Goal: Task Accomplishment & Management: Manage account settings

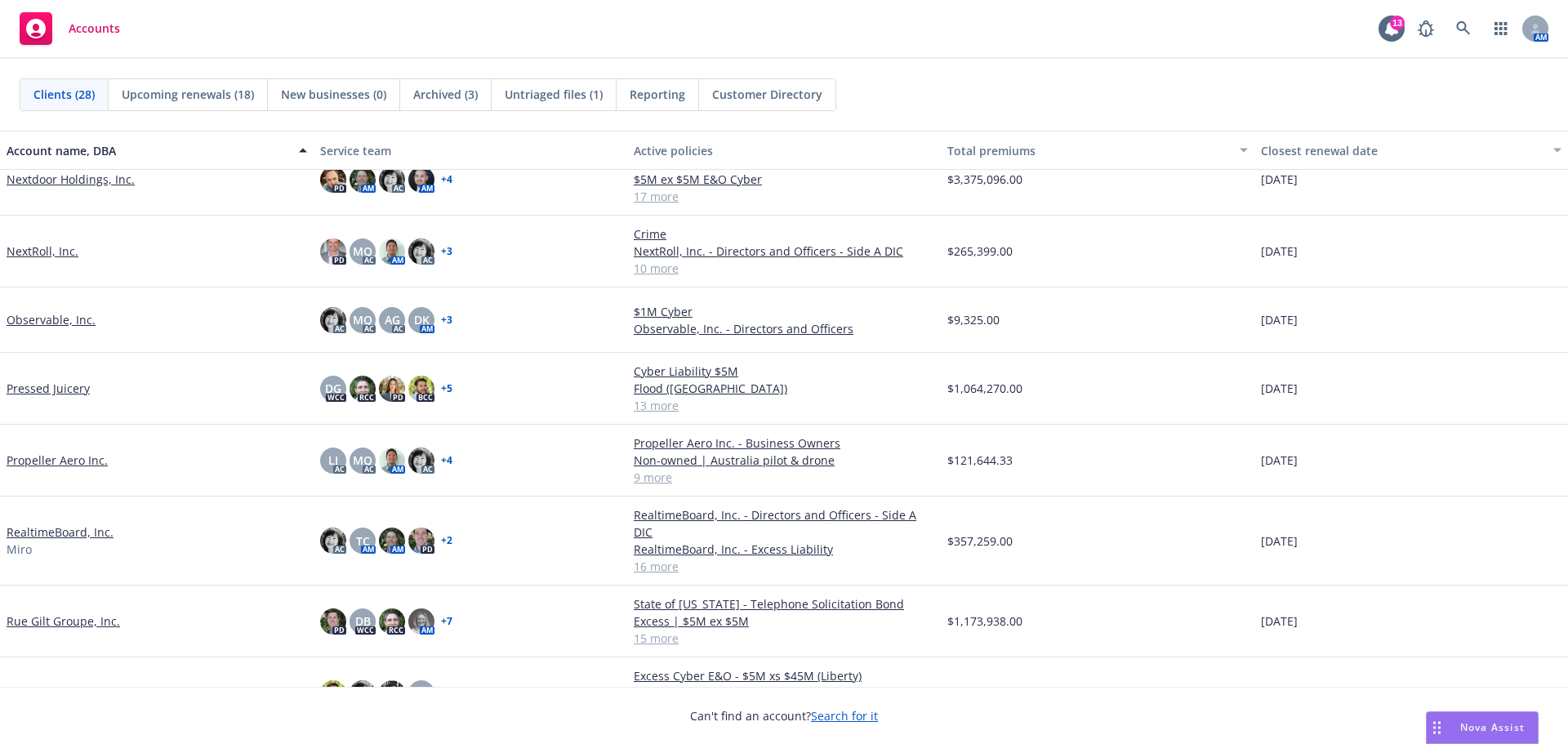
scroll to position [1225, 0]
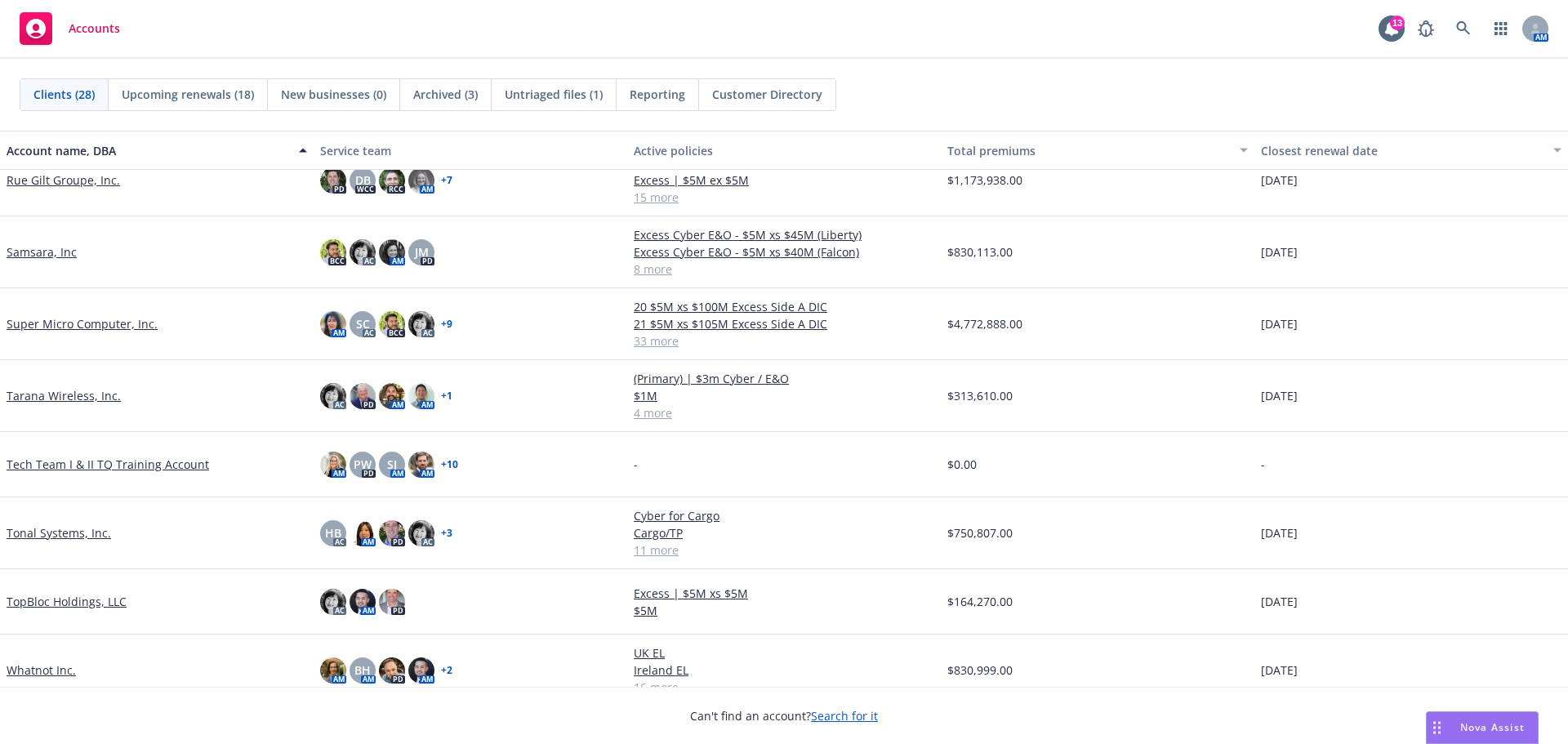
click at [51, 243] on link "Samsara, Inc" at bounding box center [41, 251] width 70 height 17
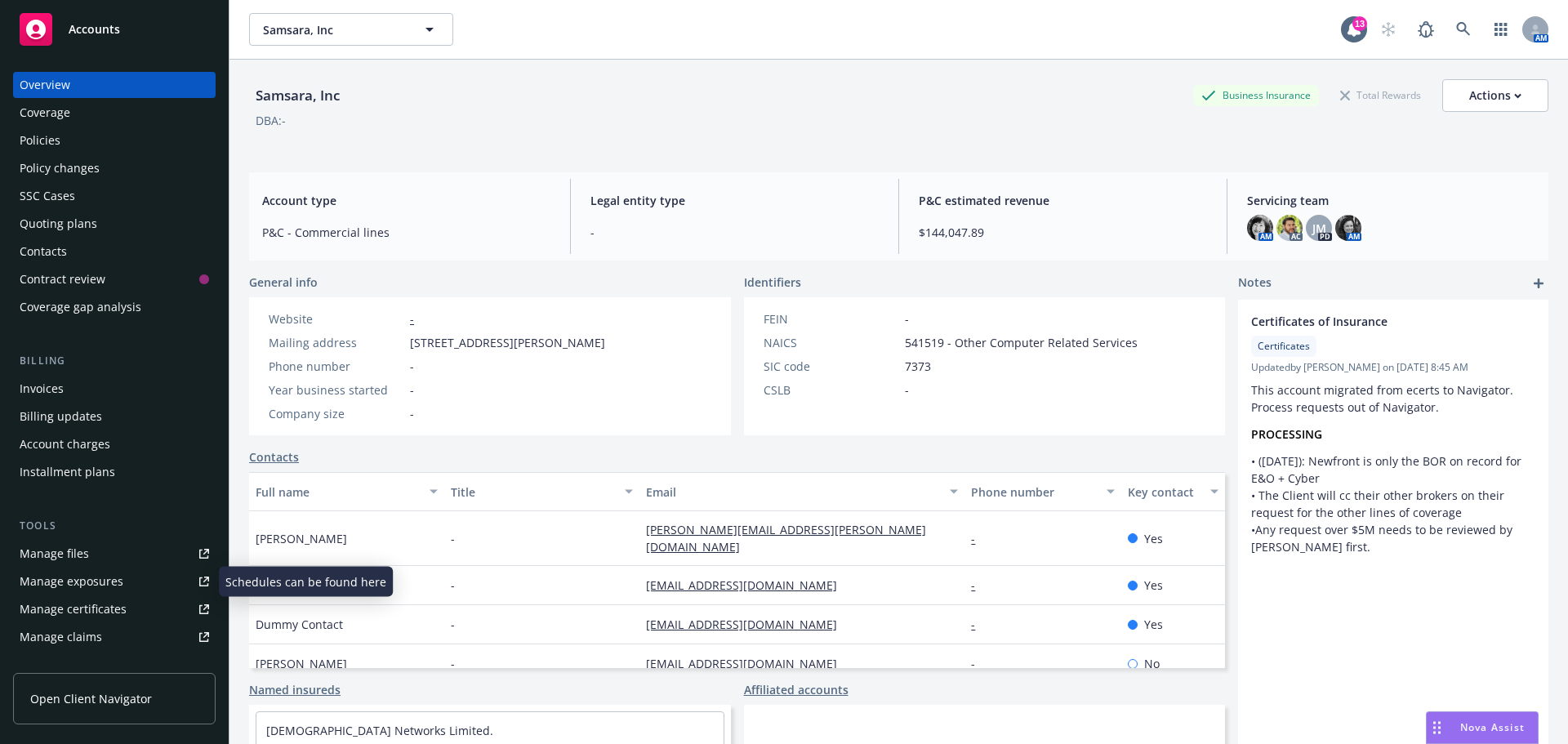
click at [79, 609] on div "Manage certificates" at bounding box center [73, 609] width 107 height 26
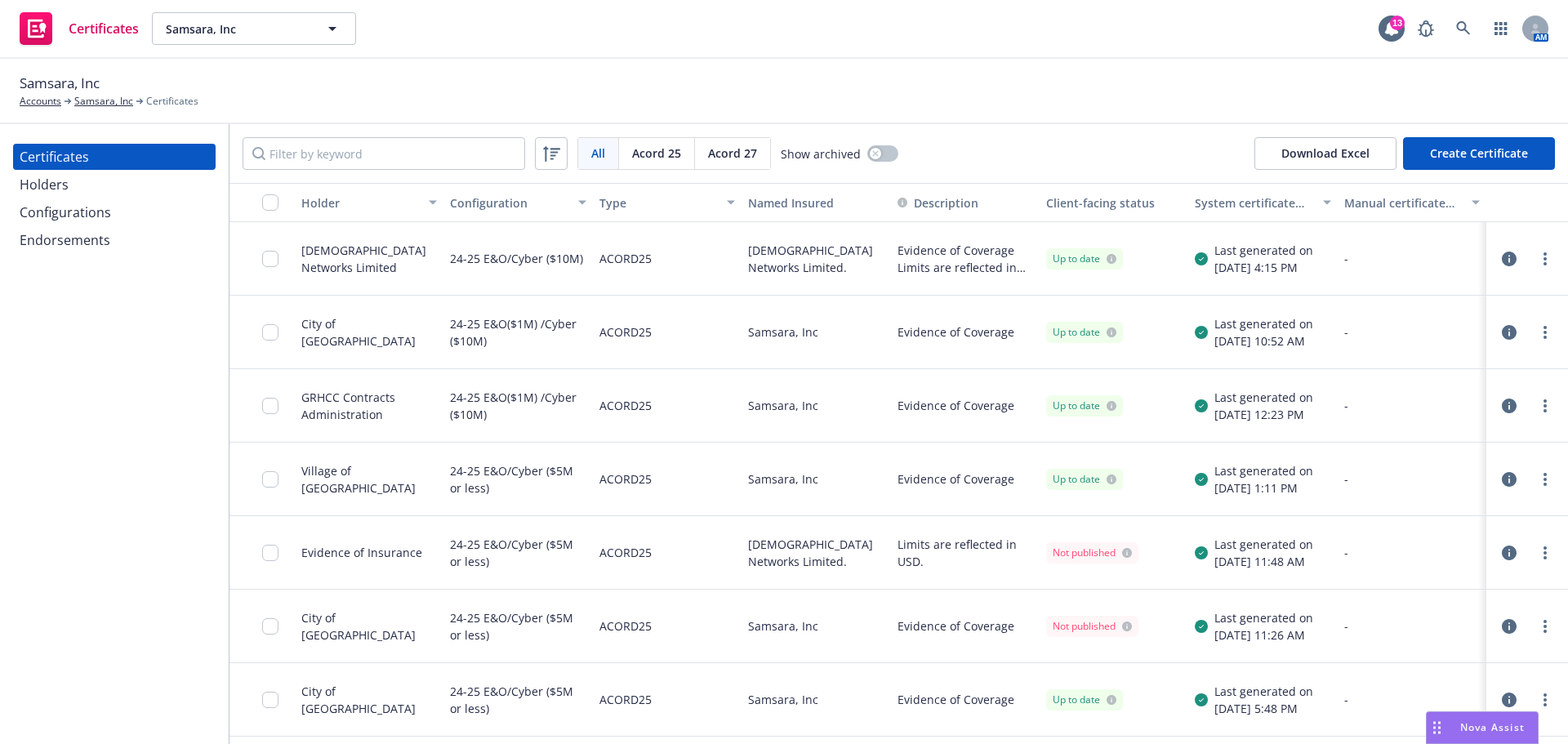
click at [51, 186] on div "Holders" at bounding box center [43, 184] width 49 height 26
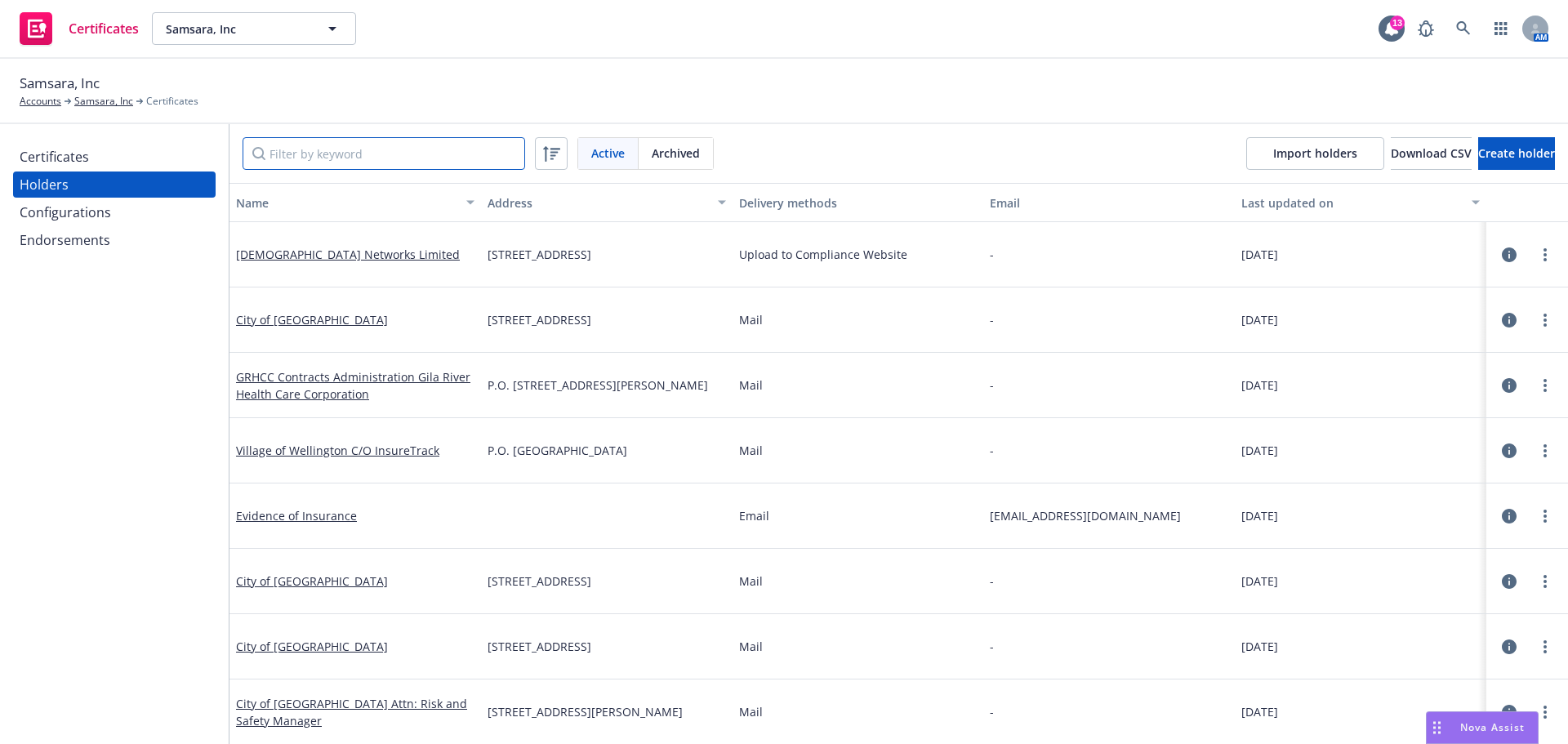
click at [345, 151] on input "Filter by keyword" at bounding box center [383, 154] width 282 height 33
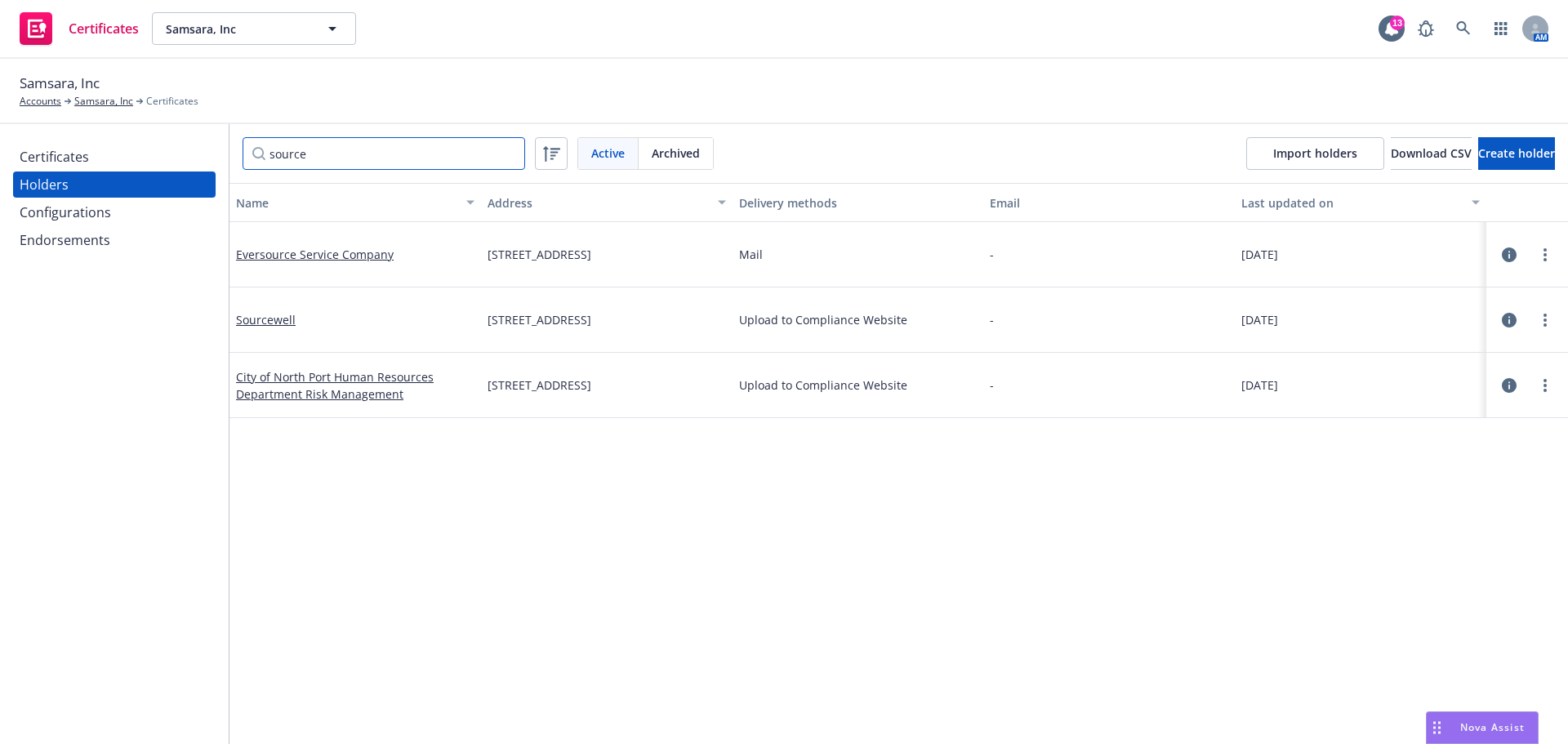
type input "source"
click at [122, 161] on div "Certificates" at bounding box center [114, 156] width 189 height 26
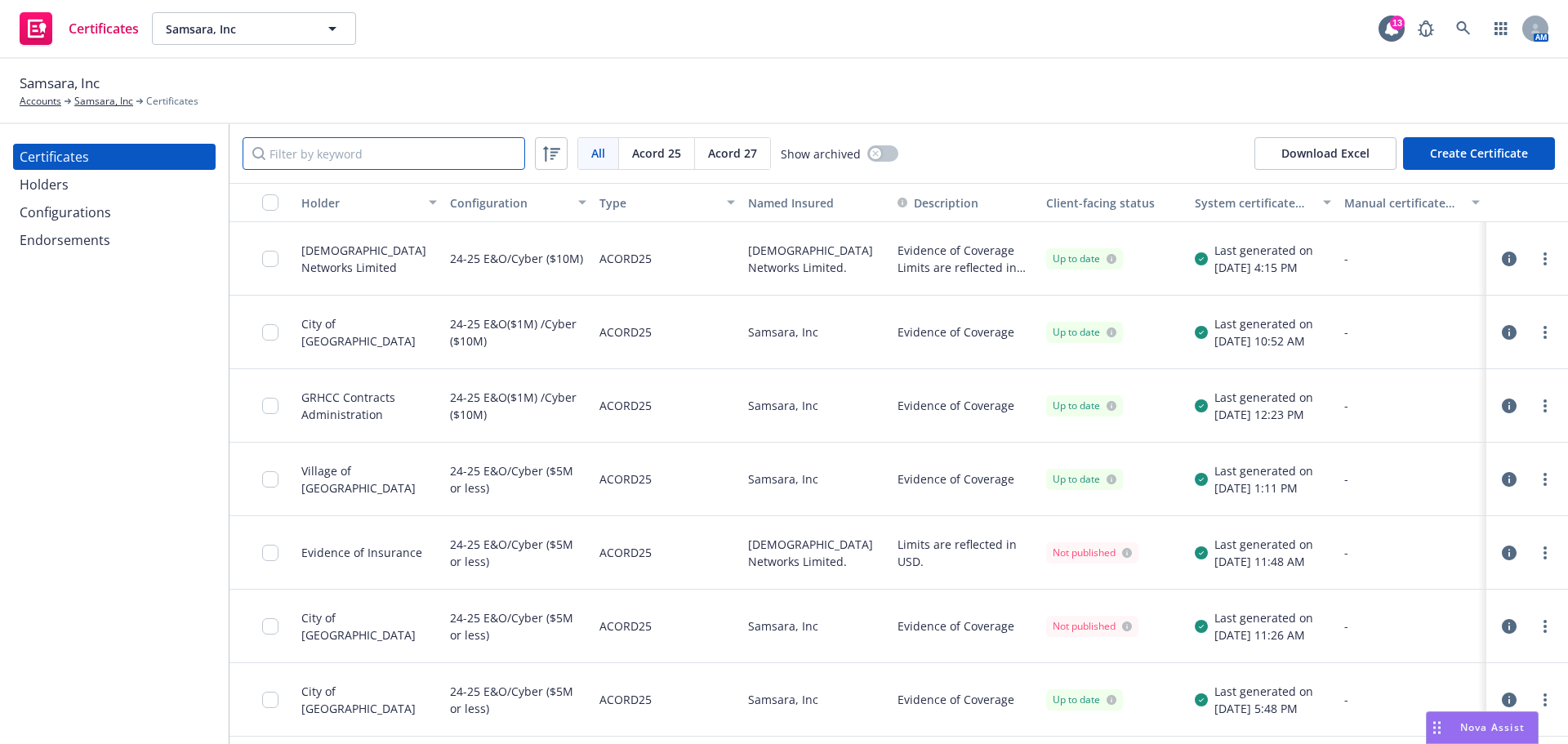
click at [343, 153] on input "Filter by keyword" at bounding box center [383, 154] width 282 height 33
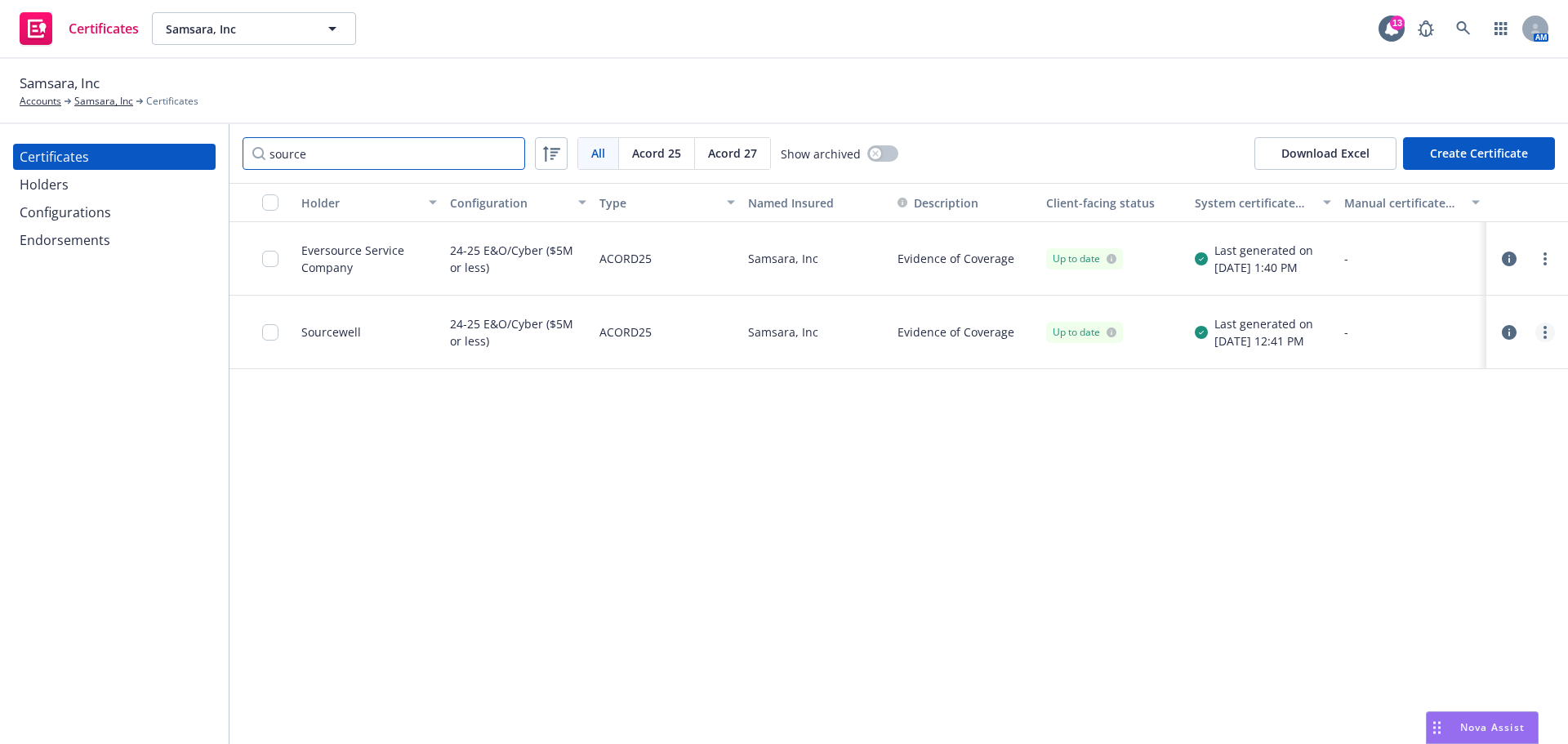
type input "source"
click at [1549, 328] on link "more" at bounding box center [1545, 333] width 20 height 20
click at [1357, 369] on link "Edit" at bounding box center [1423, 366] width 261 height 33
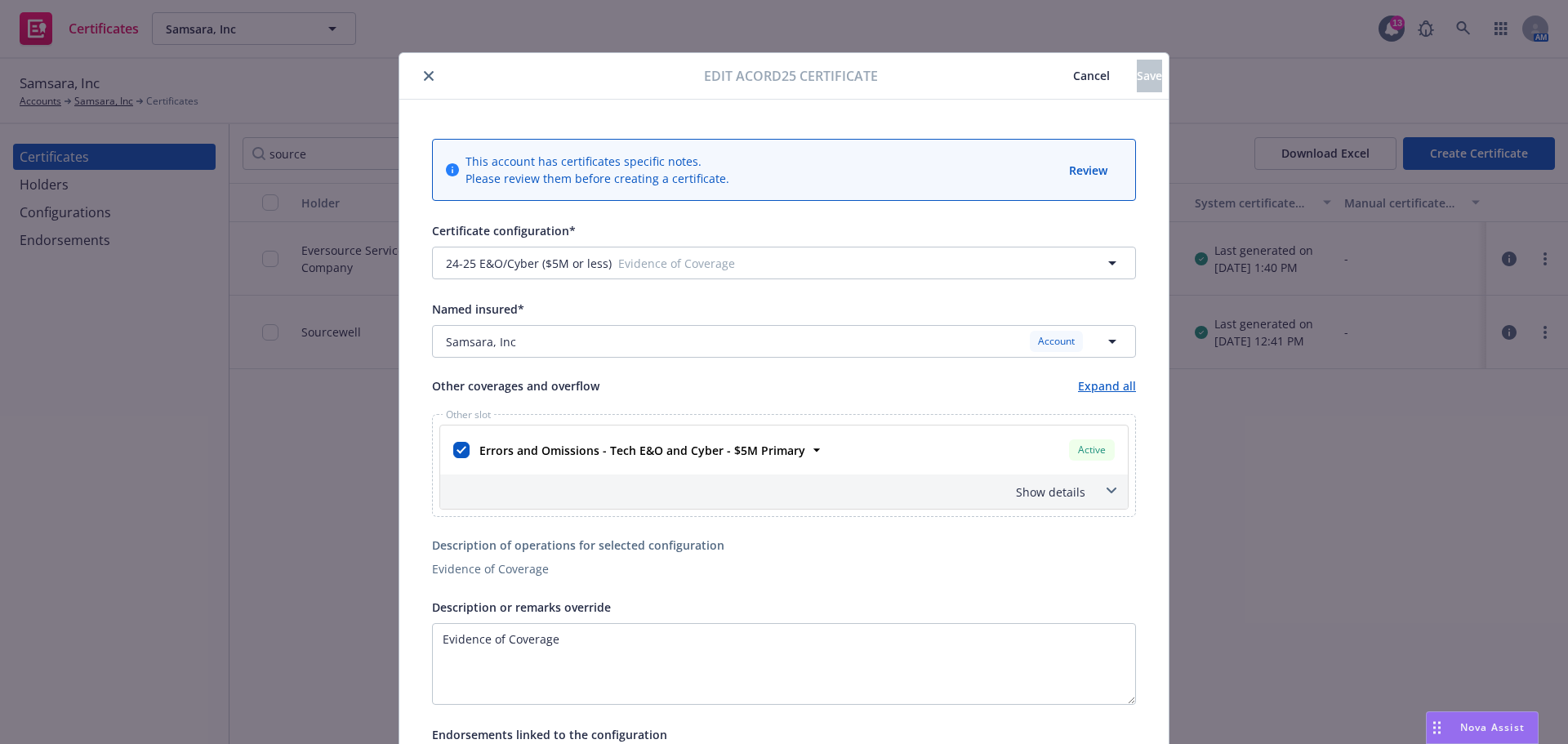
click at [424, 72] on icon "close" at bounding box center [429, 75] width 10 height 10
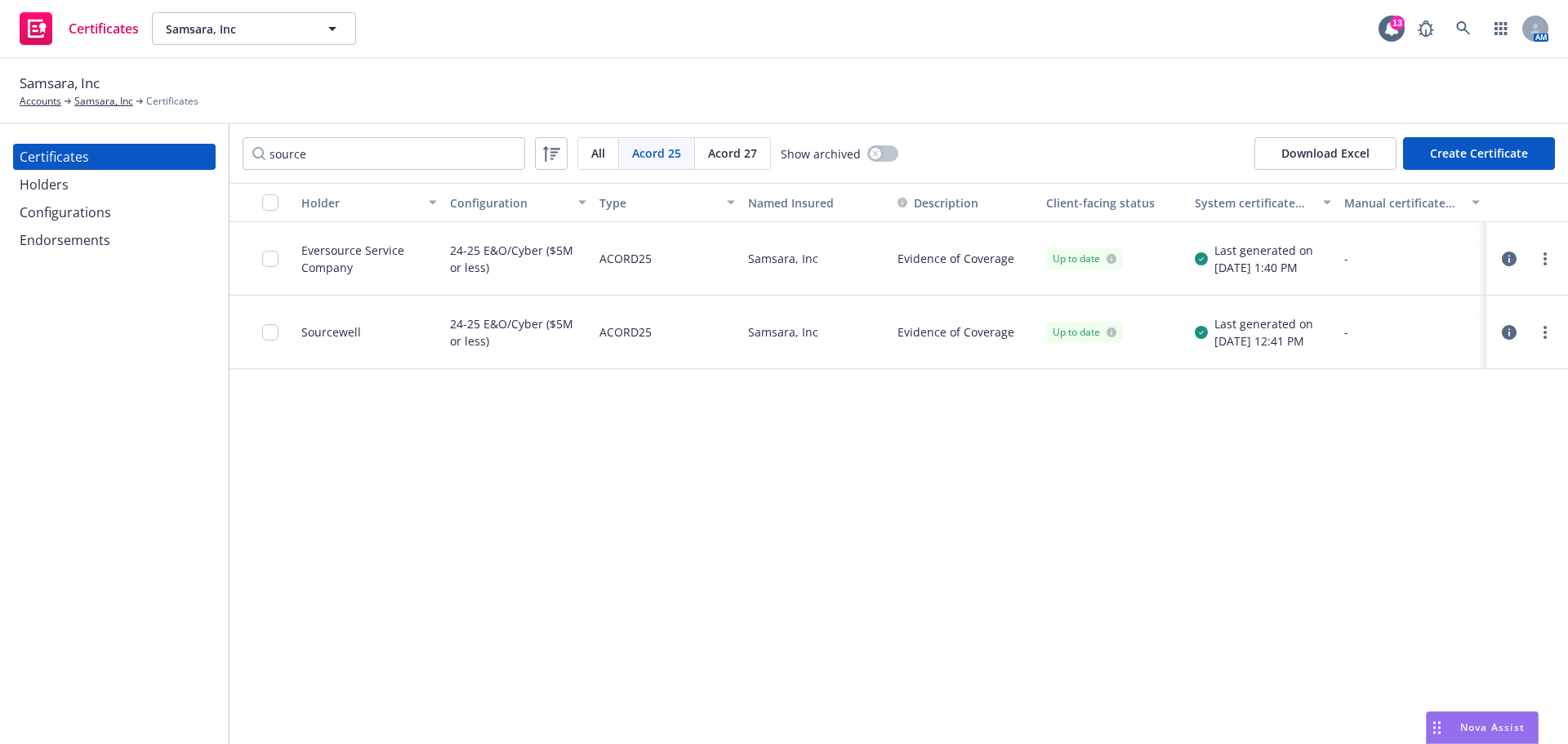
click at [129, 192] on div "Holders" at bounding box center [114, 184] width 189 height 26
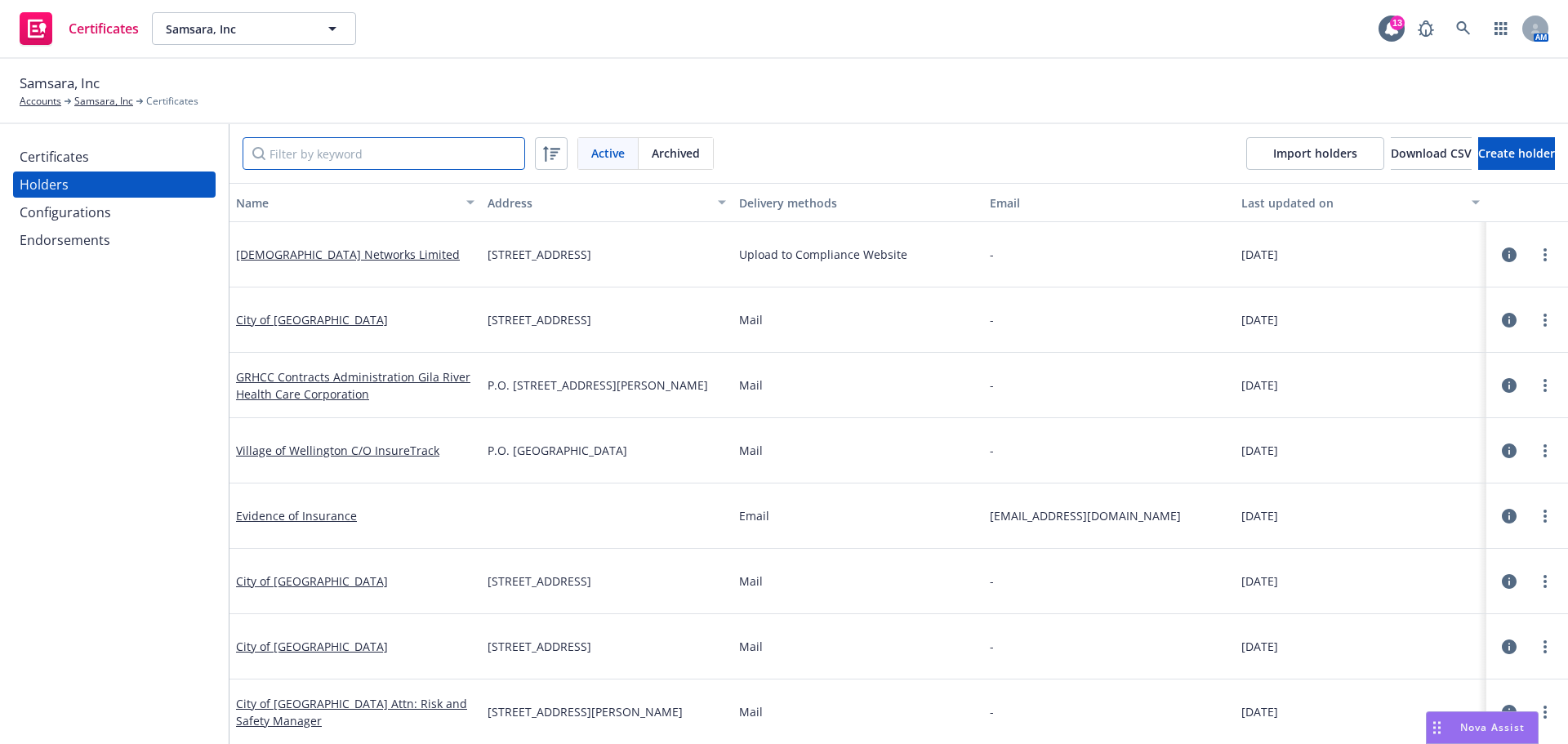
click at [388, 153] on input "Filter by keyword" at bounding box center [383, 154] width 282 height 33
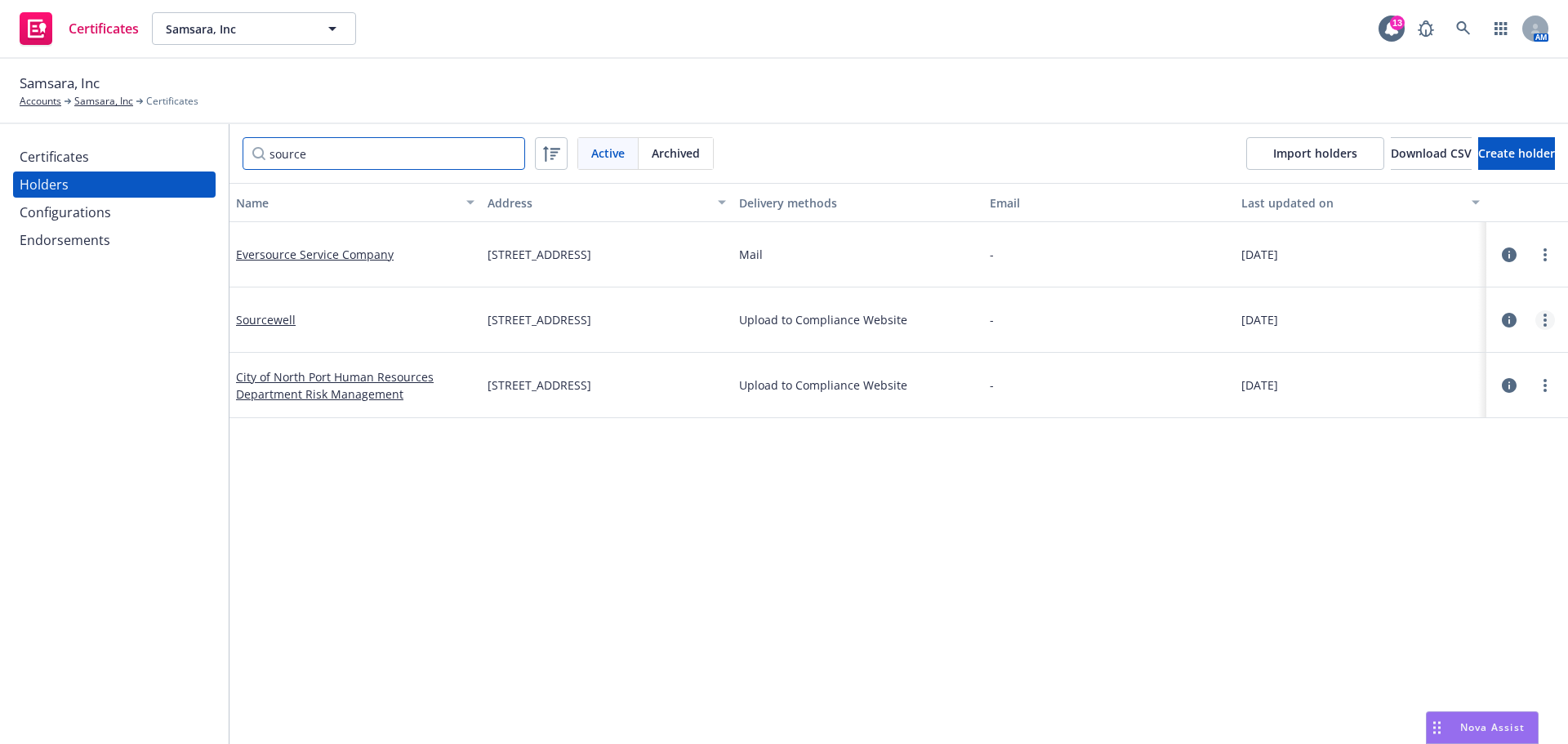
type input "source"
click at [1543, 324] on circle "more" at bounding box center [1545, 325] width 4 height 4
click at [1398, 352] on link "Edit" at bounding box center [1452, 353] width 179 height 33
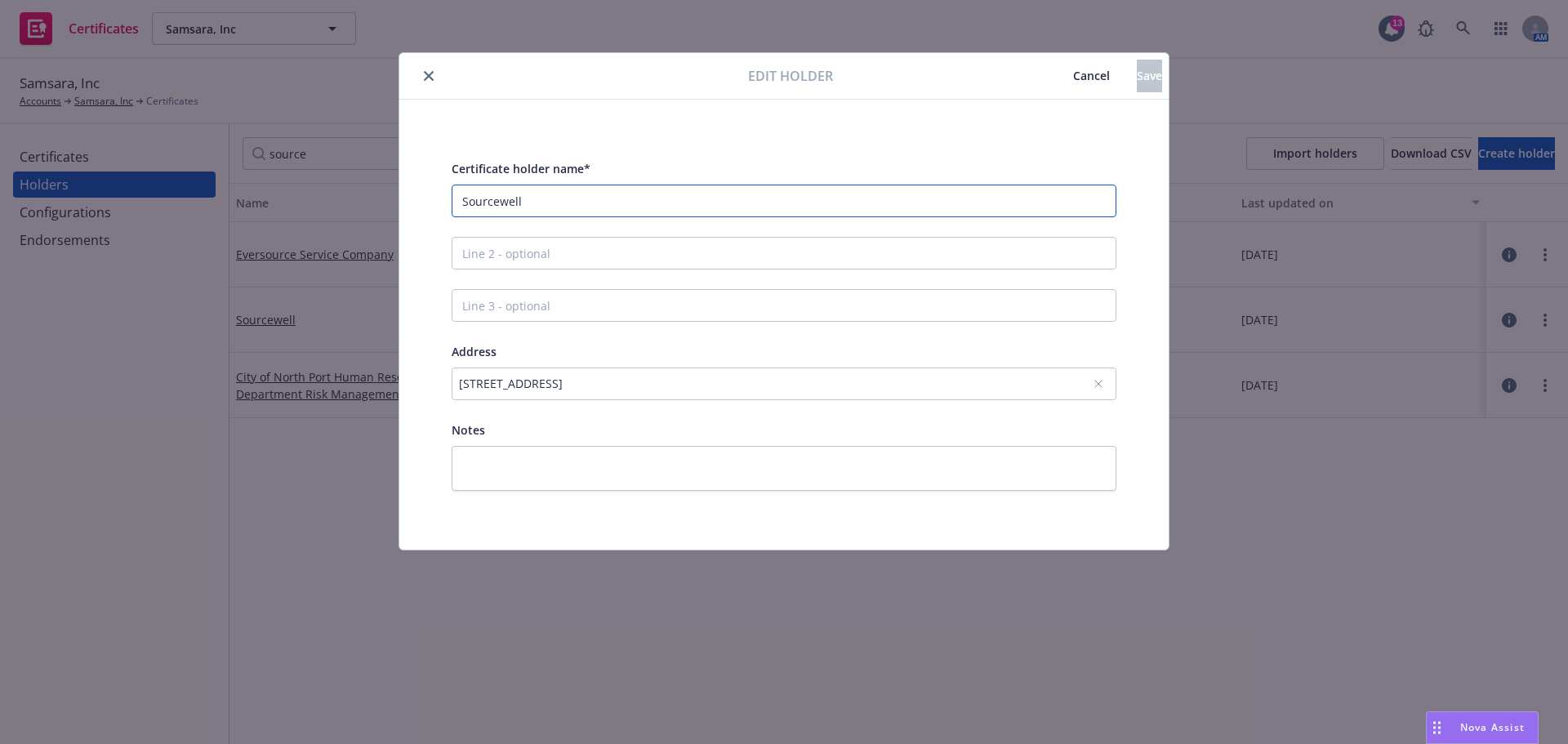
click at [663, 195] on input "Sourcewell" at bounding box center [784, 201] width 665 height 33
paste input "C/O: myCOI"
type input "Sourcewell C/O: myCOI"
click at [875, 379] on div "202 12th Street Northeast, Staples, MN, 56479, USA" at bounding box center [776, 383] width 634 height 17
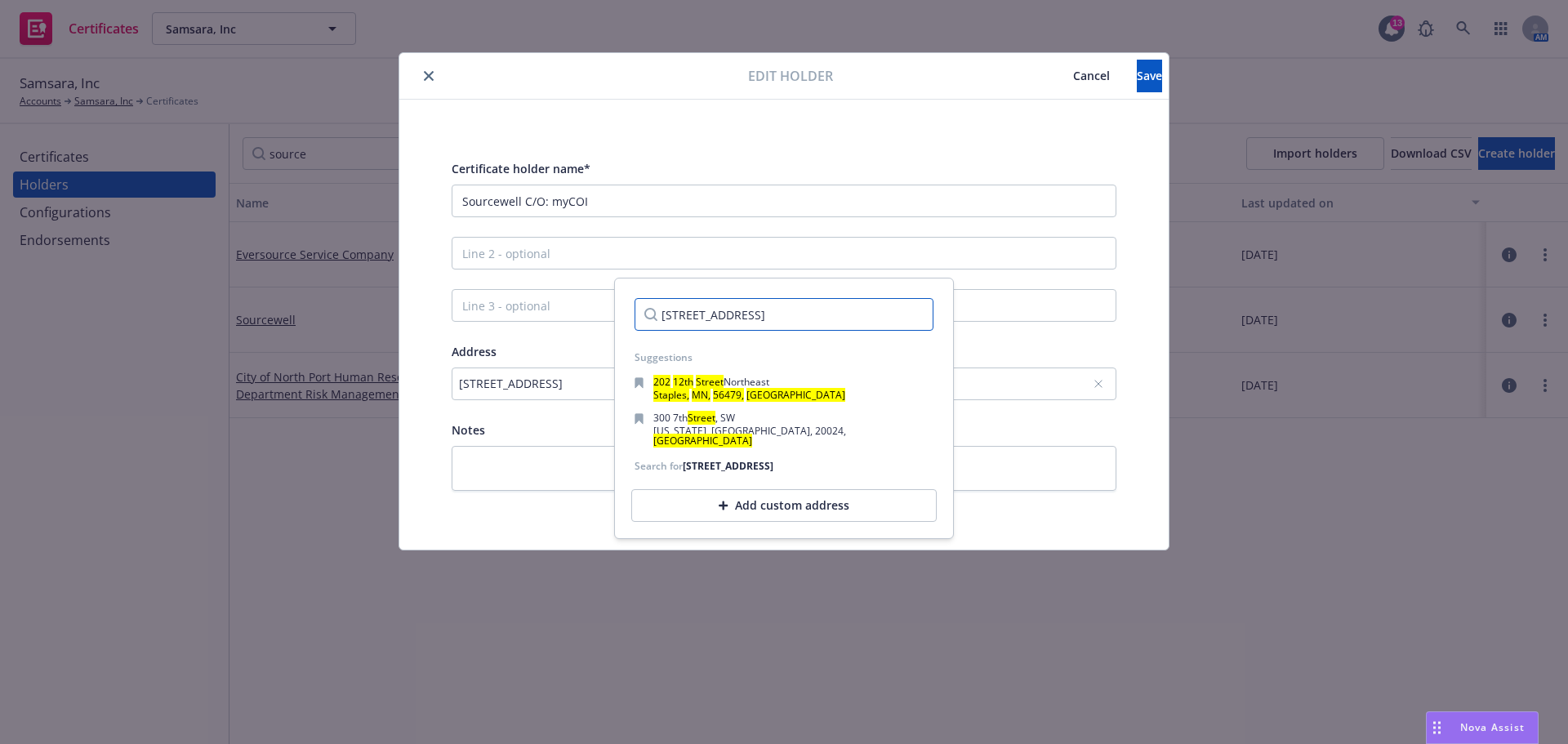
click at [681, 313] on input "202 12th Street Northeast, Staples, MN, 56479, USA" at bounding box center [784, 314] width 299 height 33
click at [661, 313] on input "202 12th Street Northeast, Staples, MN, 56479, USA" at bounding box center [784, 314] width 299 height 33
drag, startPoint x: 661, startPoint y: 313, endPoint x: 965, endPoint y: 311, distance: 304.0
click at [965, 311] on body "Certificates Samsara, Inc Samsara, Inc 13 AM Samsara, Inc Accounts Samsara, Inc…" at bounding box center [784, 372] width 1568 height 744
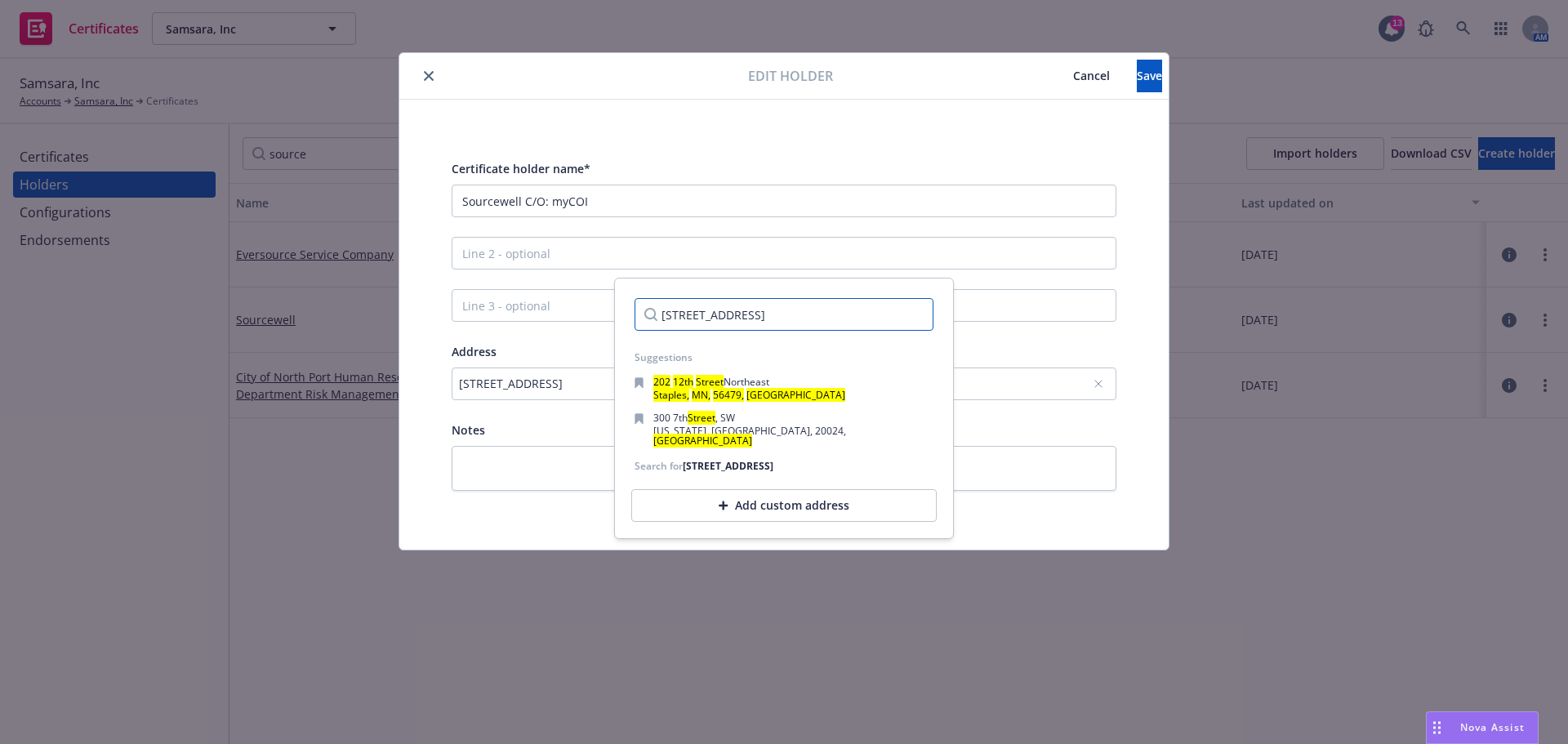
paste input "Box# 501970, 8710 Bash Street Indianapolis, IN 46256"
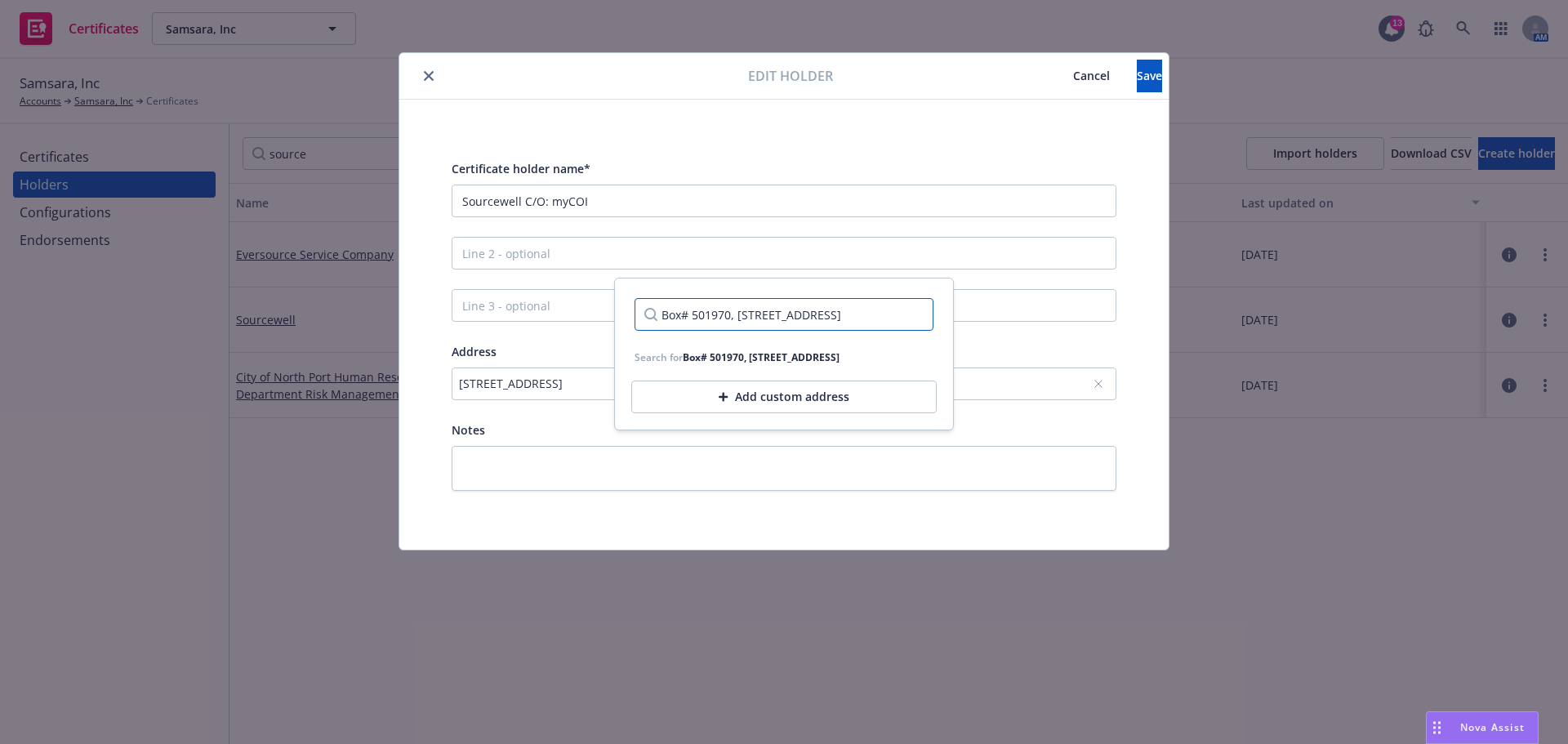
scroll to position [0, 52]
type input "Box# 501970, 8710 Bash Street Indianapolis, IN 46256"
click at [762, 364] on div "Search for Box# 501970, 8710 Bash Street Indianapolis, IN 46256" at bounding box center [737, 358] width 205 height 14
click at [763, 414] on div "Add custom address" at bounding box center [784, 397] width 305 height 33
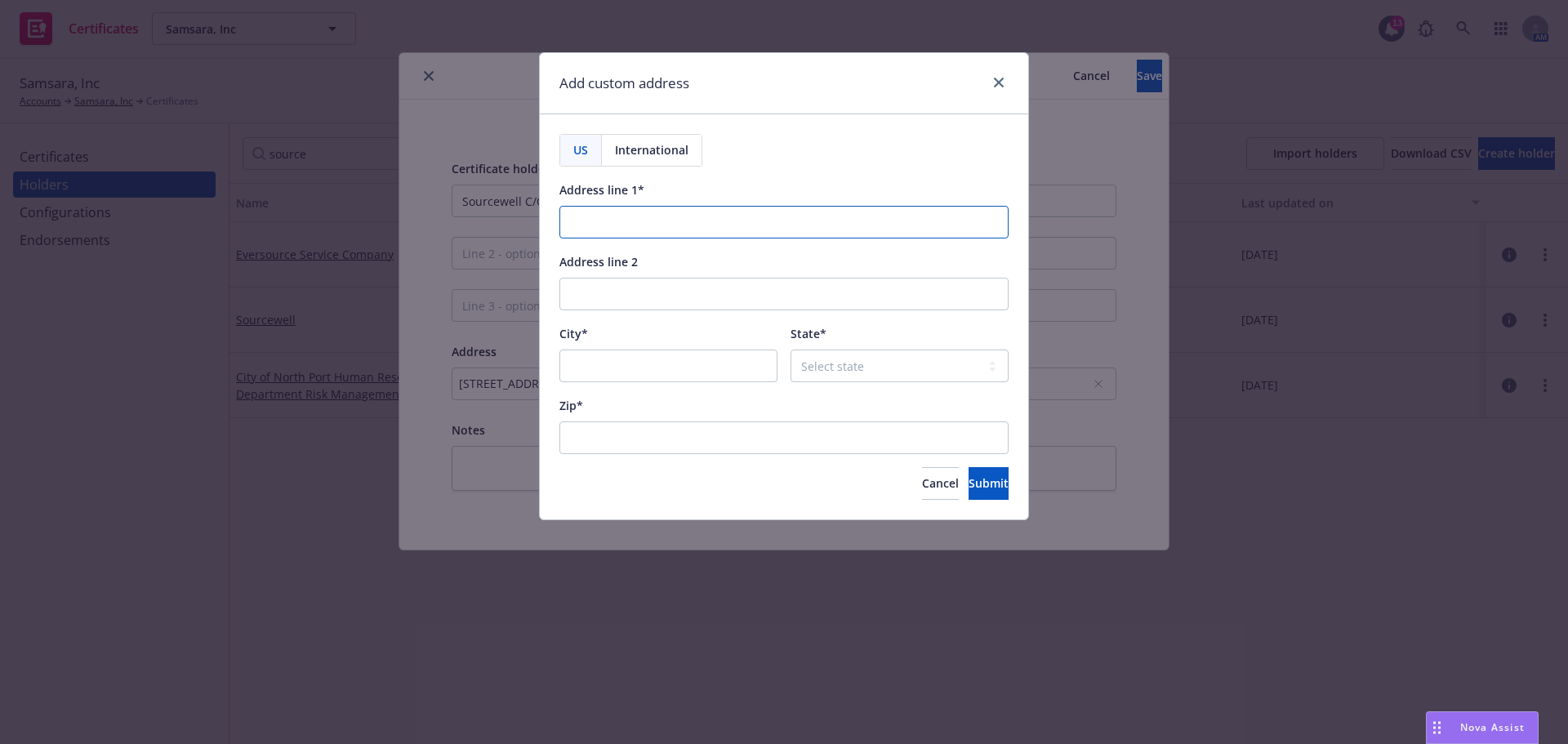
click at [630, 223] on input "Address line 1*" at bounding box center [784, 222] width 449 height 33
paste input "Box# 501970, 8710 Bash Street Indianapolis, IN 46256"
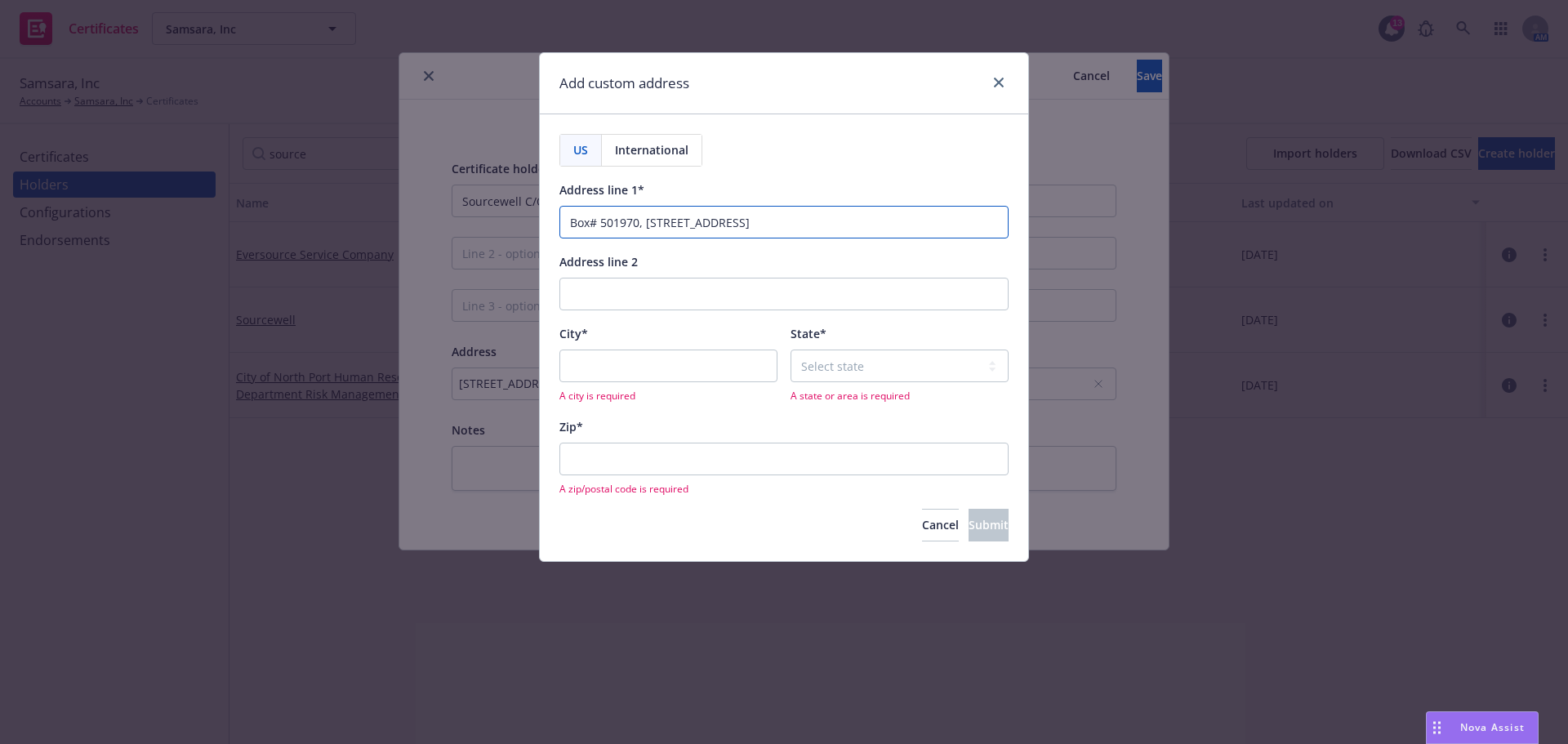
drag, startPoint x: 889, startPoint y: 218, endPoint x: 653, endPoint y: 205, distance: 236.4
click at [653, 205] on div "Address line 1* Box# 501970, 8710 Bash Street Indianapolis, IN 46256" at bounding box center [784, 209] width 449 height 59
click at [729, 211] on input "Box# 501970, 8710 Bash Street Indianapolis, IN 46256" at bounding box center [784, 222] width 449 height 33
click at [741, 224] on input "Box# 501970, 8710 Bash Street Indianapolis, IN 46256" at bounding box center [784, 222] width 449 height 33
drag, startPoint x: 740, startPoint y: 224, endPoint x: 647, endPoint y: 225, distance: 93.0
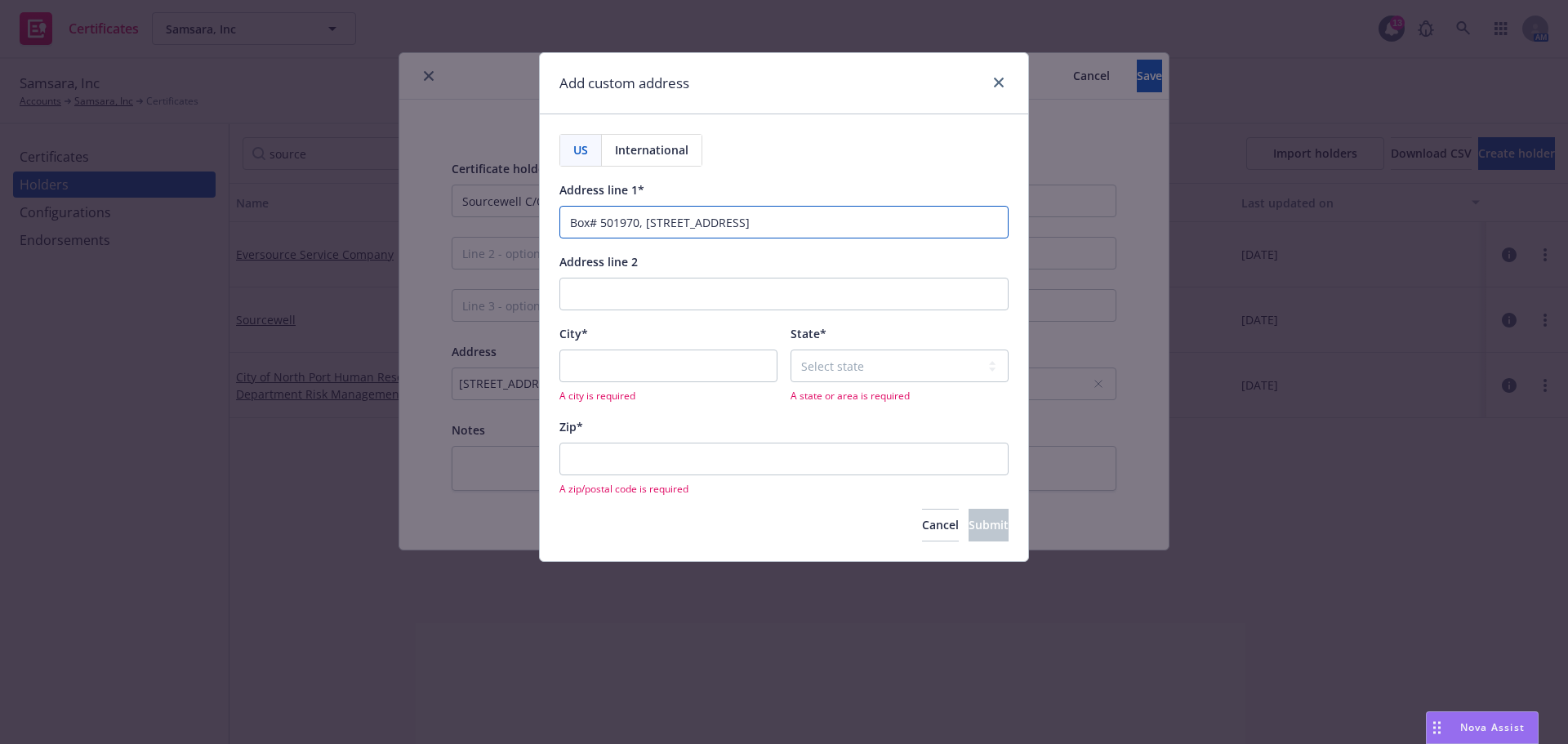
click at [647, 225] on input "Box# 501970, 8710 Bash Street Indianapolis, IN 46256" at bounding box center [784, 222] width 449 height 33
click at [806, 218] on input "Box# 501970, 8710 Bash Street Indianapolis, IN 46256" at bounding box center [784, 222] width 449 height 33
drag, startPoint x: 809, startPoint y: 220, endPoint x: 742, endPoint y: 225, distance: 67.2
click at [742, 225] on input "Box# 501970, 8710 Bash Street Indianapolis, IN 46256" at bounding box center [784, 222] width 449 height 33
type input "Box# 501970, 8710 Bash Street Indianapolis, IN 46256"
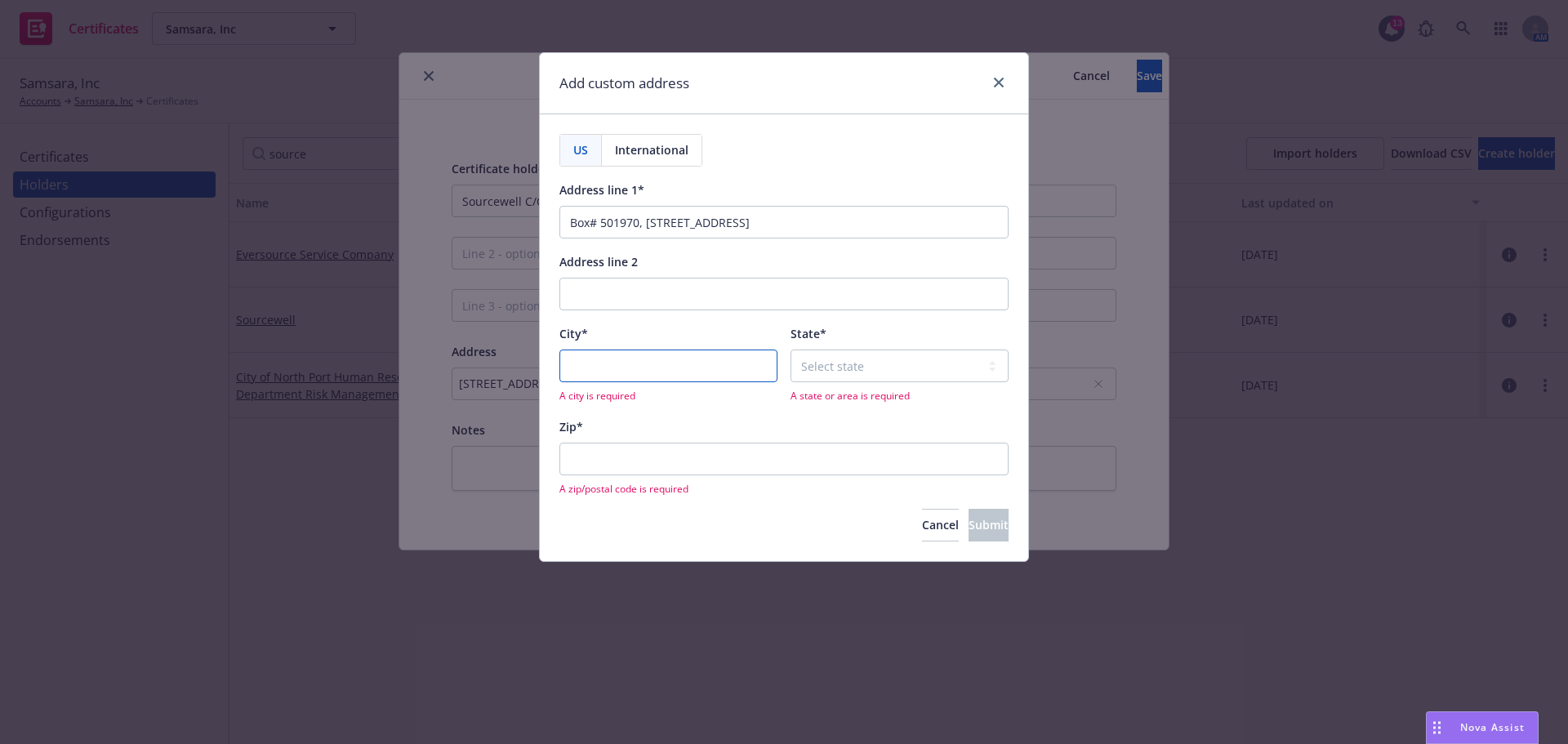
click at [636, 364] on input "City*" at bounding box center [668, 366] width 218 height 33
paste input "Indianapolis,"
type input "Indianapolis"
drag, startPoint x: 870, startPoint y: 224, endPoint x: 828, endPoint y: 223, distance: 42.0
click at [828, 223] on input "Box# 501970, 8710 Bash Street Indianapolis, IN 46256" at bounding box center [784, 222] width 449 height 33
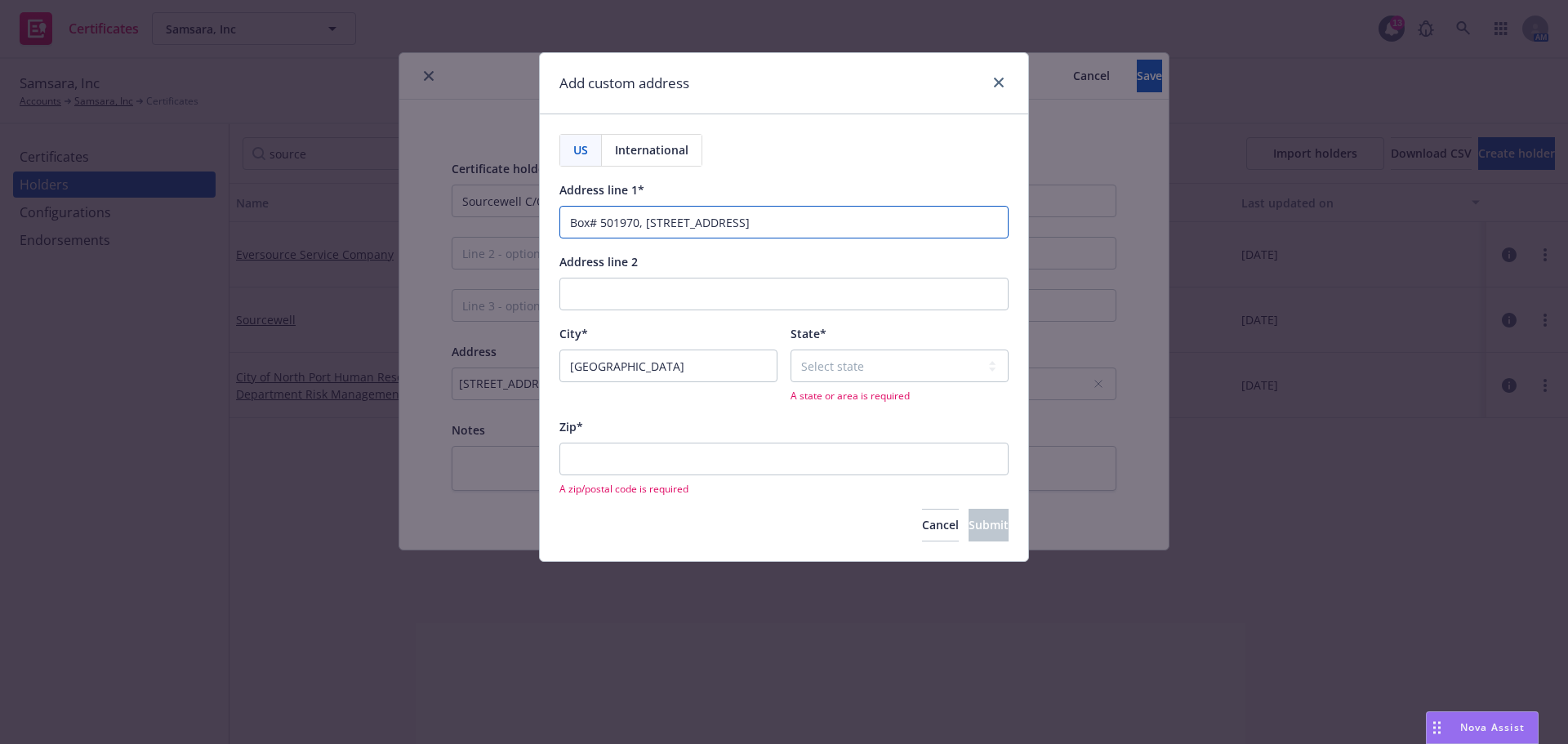
type input "Box# 501970, 8710 Bash Street Indianapolis, IN 46256"
click at [864, 386] on div "Select state Alabama Alaska American Samoa Arizona Arkansas Baker Island Califo…" at bounding box center [900, 376] width 218 height 53
click at [847, 370] on select "Select state Alabama Alaska American Samoa Arizona Arkansas Baker Island Califo…" at bounding box center [900, 366] width 218 height 33
click at [840, 376] on select "Select state Alabama Alaska American Samoa Arizona Arkansas Baker Island Califo…" at bounding box center [900, 366] width 218 height 33
click at [827, 360] on select "Select state Alabama Alaska American Samoa Arizona Arkansas Baker Island Califo…" at bounding box center [900, 366] width 218 height 33
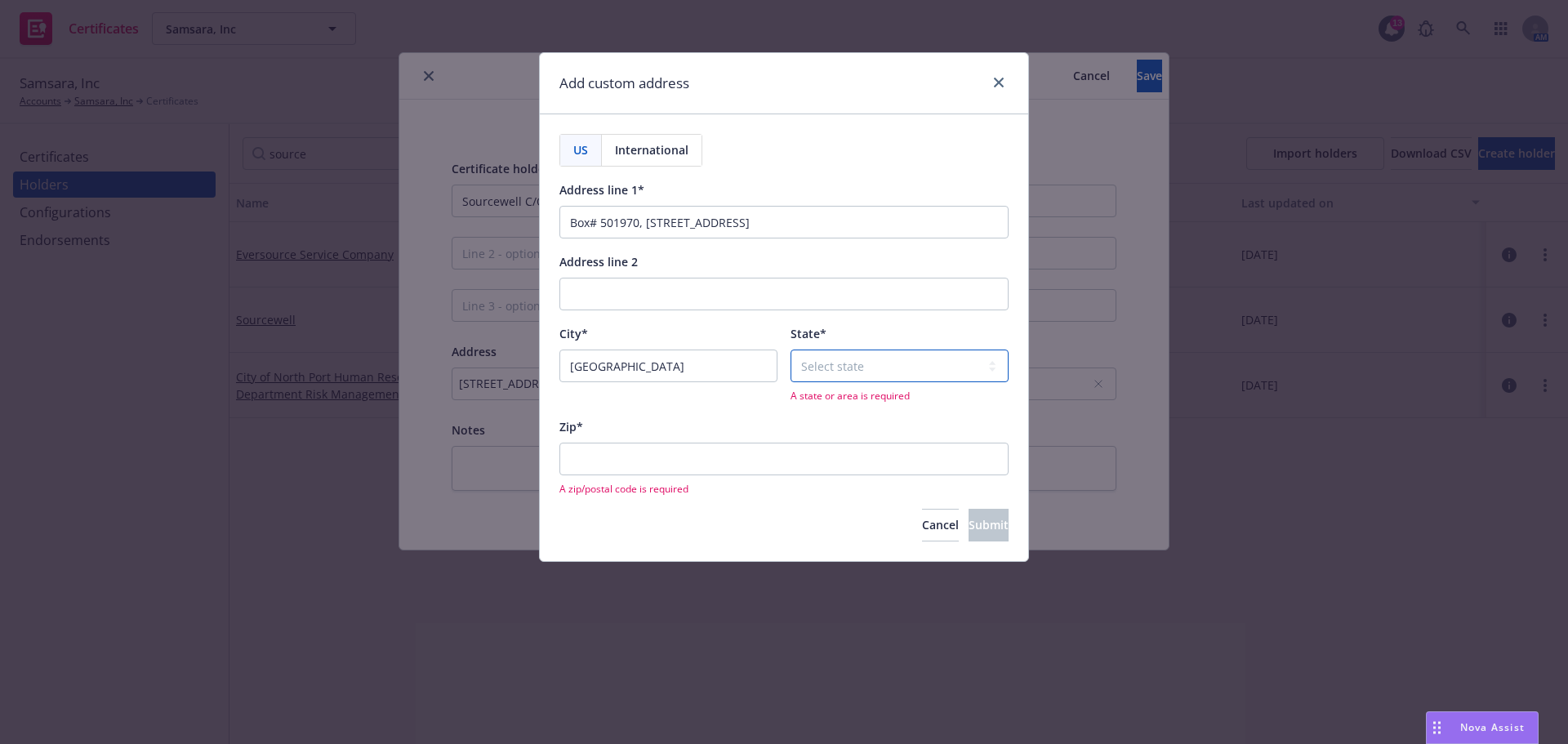
click at [839, 371] on select "Select state Alabama Alaska American Samoa Arizona Arkansas Baker Island Califo…" at bounding box center [900, 366] width 218 height 33
click at [671, 437] on div "Zip* A zip/postal code is required" at bounding box center [784, 455] width 449 height 79
click at [640, 452] on input "Zip*" at bounding box center [784, 459] width 449 height 33
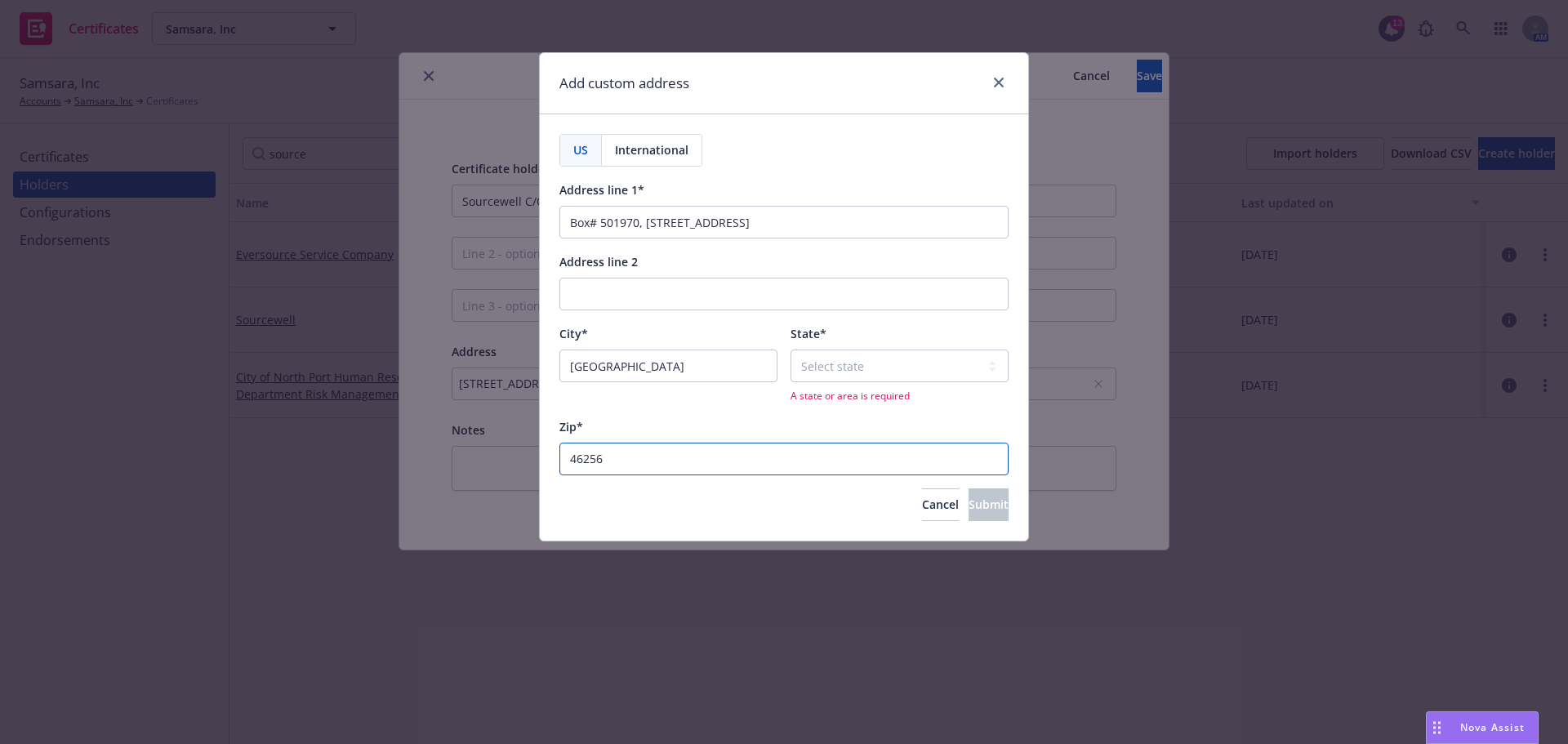
type input "46256"
click at [885, 355] on select "Select state Alabama Alaska American Samoa Arizona Arkansas Baker Island Califo…" at bounding box center [900, 366] width 218 height 33
select select "IN"
click at [791, 350] on select "Select state Alabama Alaska American Samoa Arizona Arkansas Baker Island Califo…" at bounding box center [900, 366] width 218 height 33
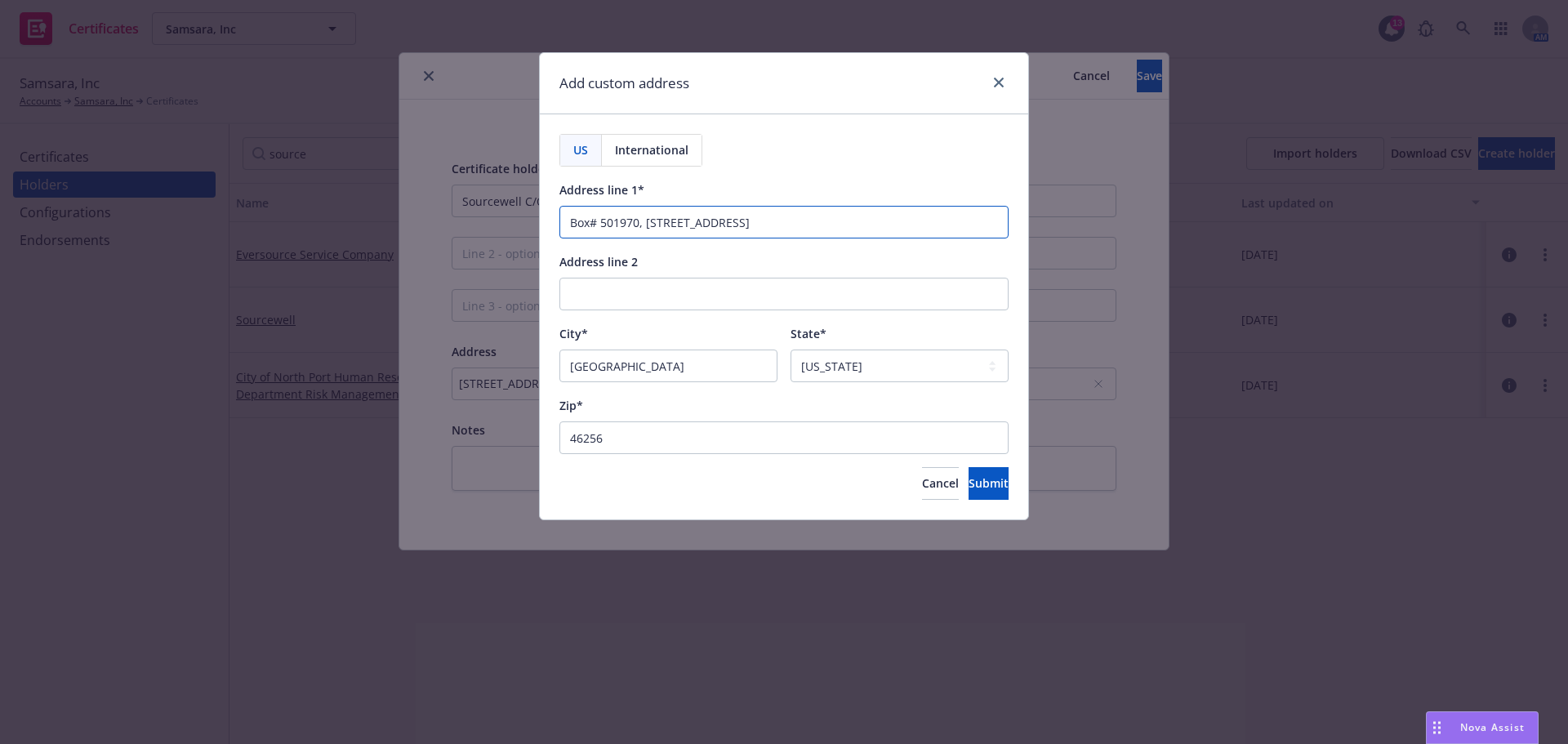
drag, startPoint x: 879, startPoint y: 225, endPoint x: 743, endPoint y: 220, distance: 136.1
click at [743, 220] on input "Box# 501970, 8710 Bash Street Indianapolis, IN 46256" at bounding box center [784, 222] width 449 height 33
type input "Box# 501970, 8710 Bash Street"
click at [968, 483] on span "Submit" at bounding box center [988, 483] width 40 height 15
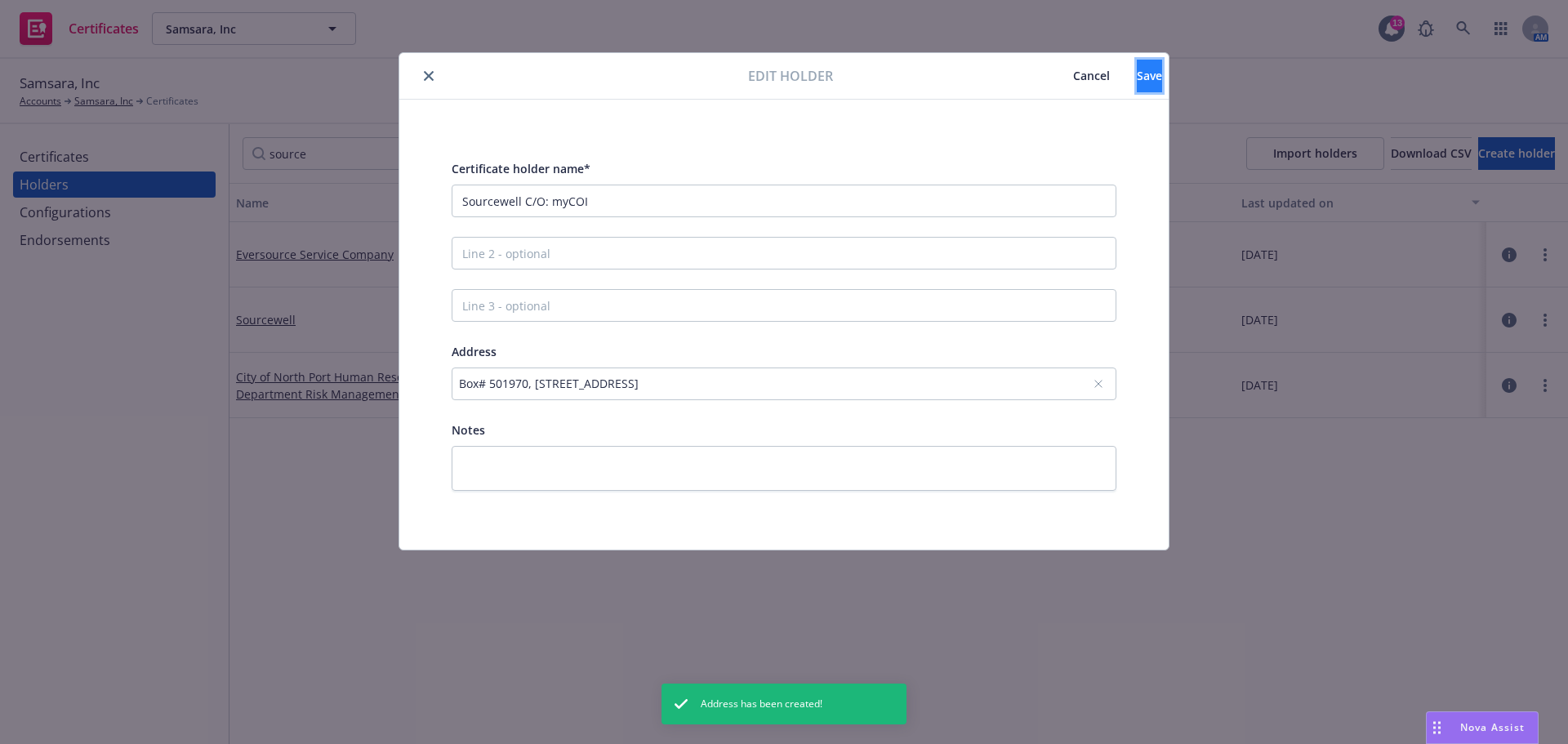
click at [1137, 84] on button "Save" at bounding box center [1149, 75] width 26 height 33
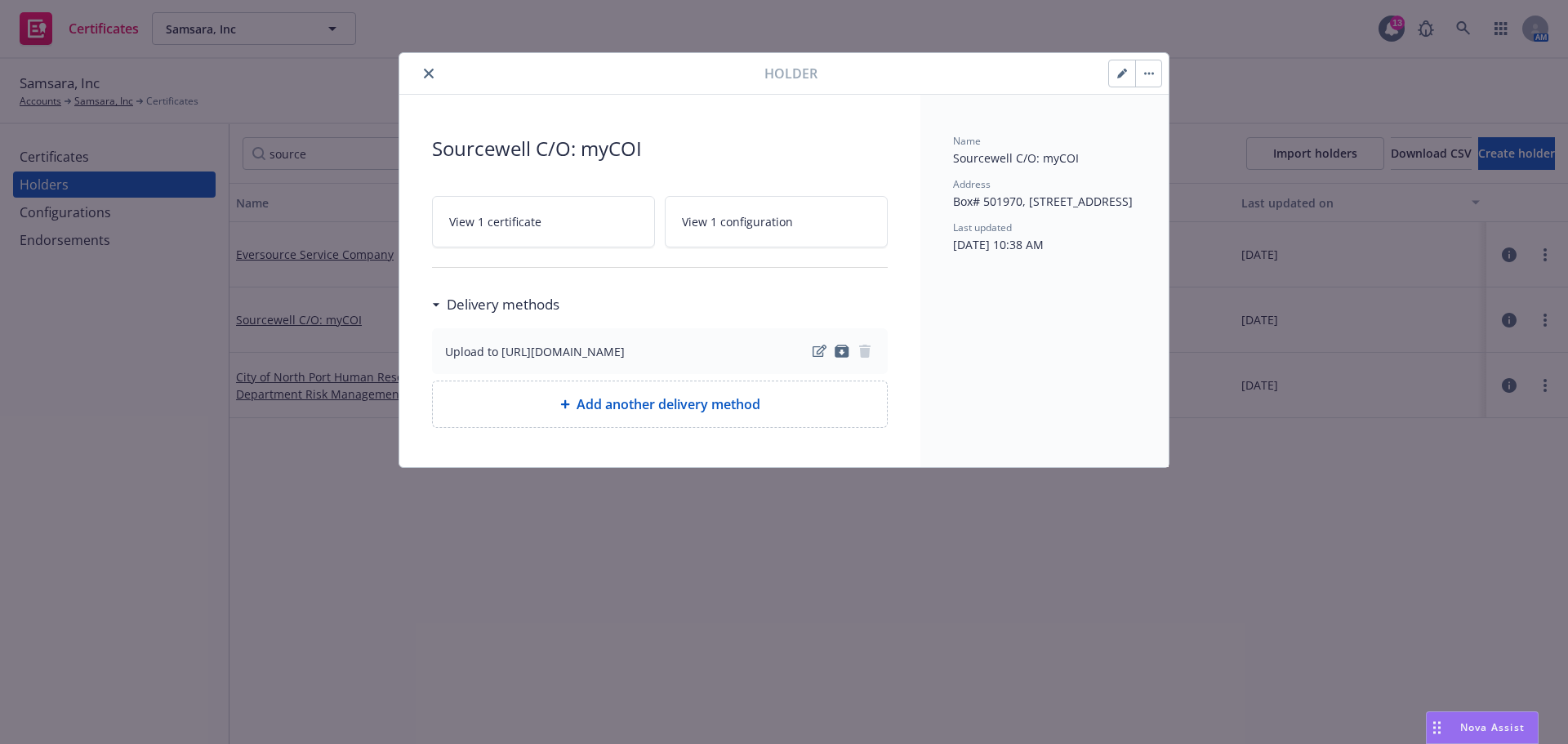
drag, startPoint x: 650, startPoint y: 352, endPoint x: 497, endPoint y: 348, distance: 153.1
click at [497, 348] on div "Upload to https://www.newfront.com/" at bounding box center [660, 352] width 429 height 20
click at [430, 63] on div "Holder" at bounding box center [784, 74] width 769 height 42
click at [428, 76] on icon "close" at bounding box center [429, 73] width 10 height 10
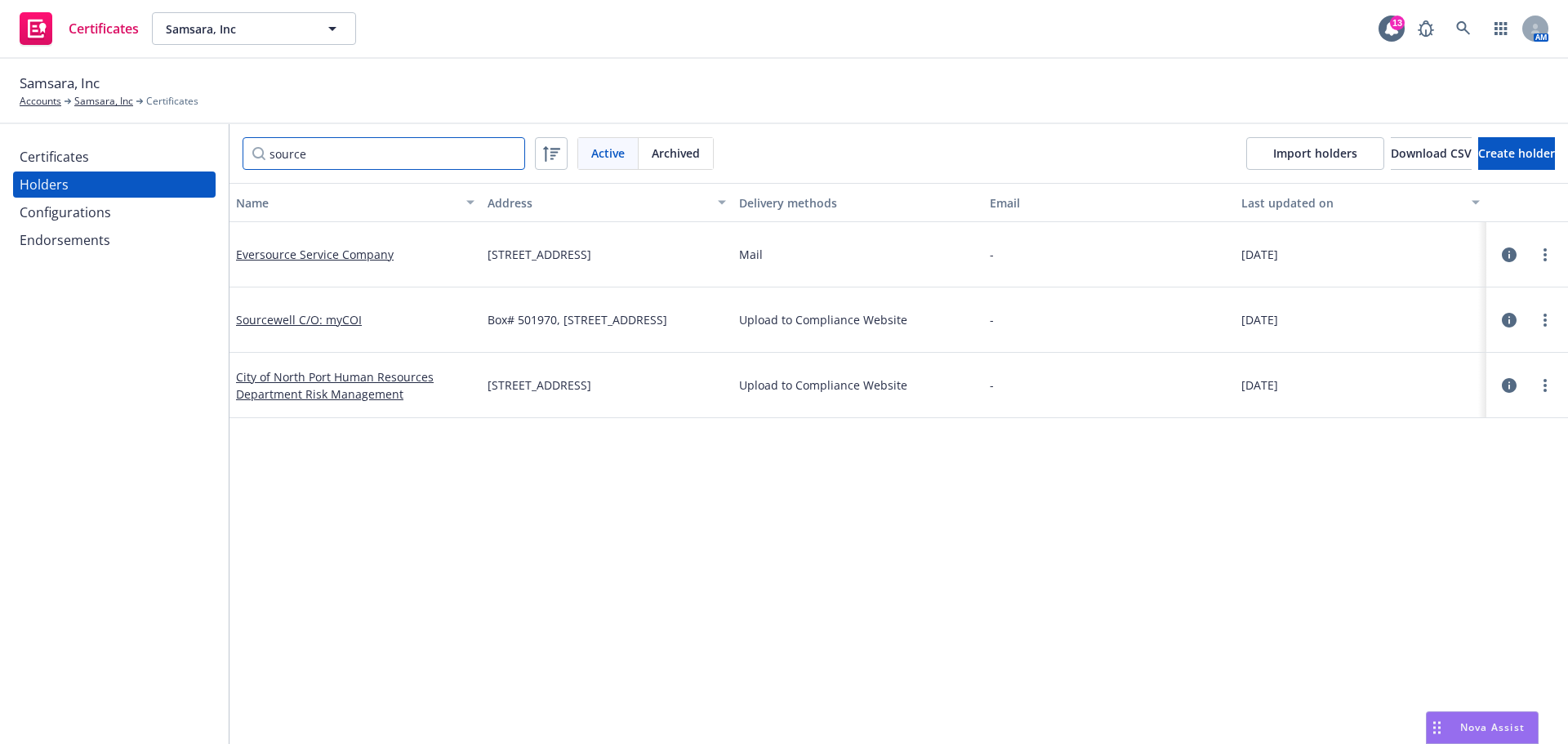
click at [340, 151] on input "source" at bounding box center [383, 154] width 282 height 33
click at [112, 158] on div "Certificates" at bounding box center [114, 156] width 189 height 26
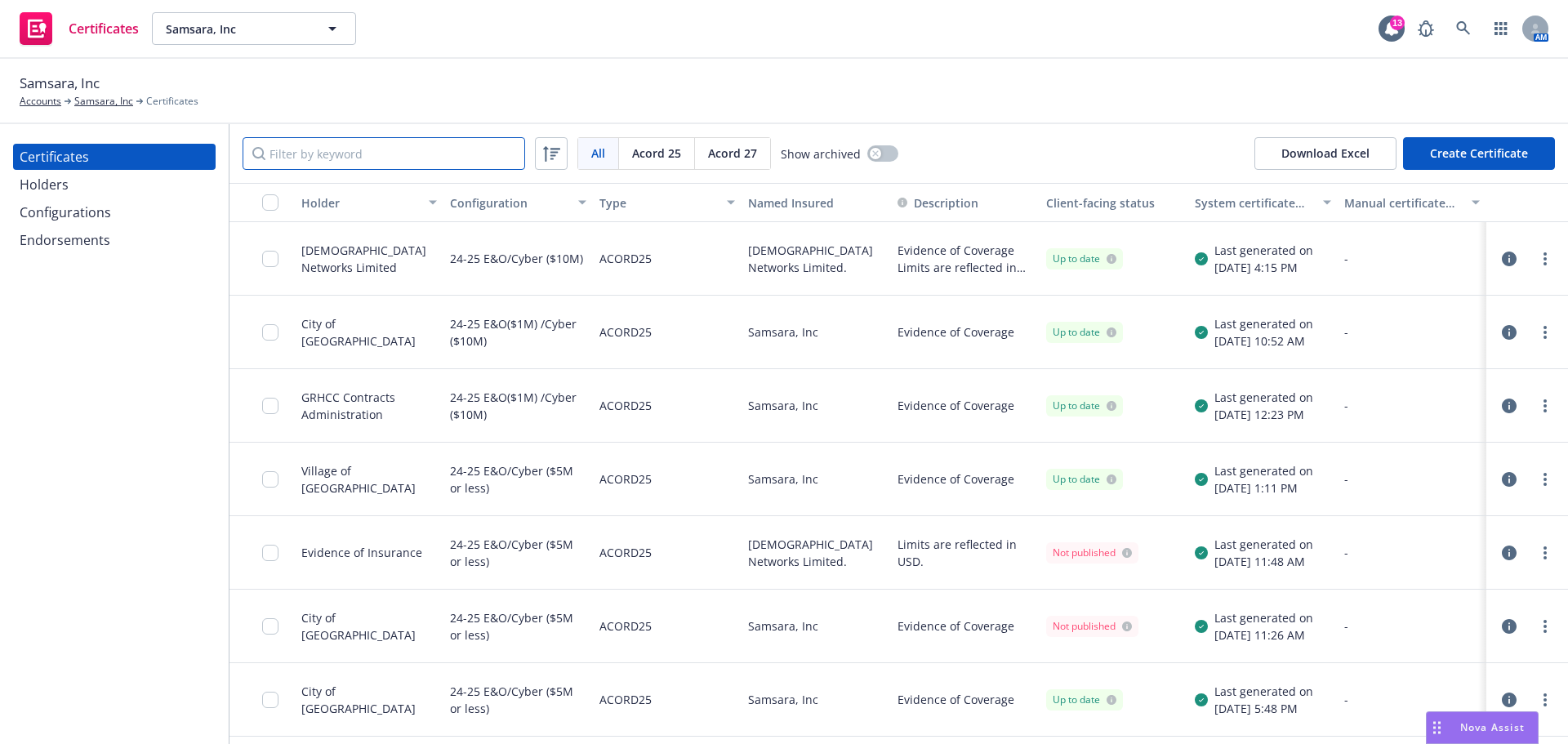
click at [390, 146] on input "Filter by keyword" at bounding box center [383, 154] width 282 height 33
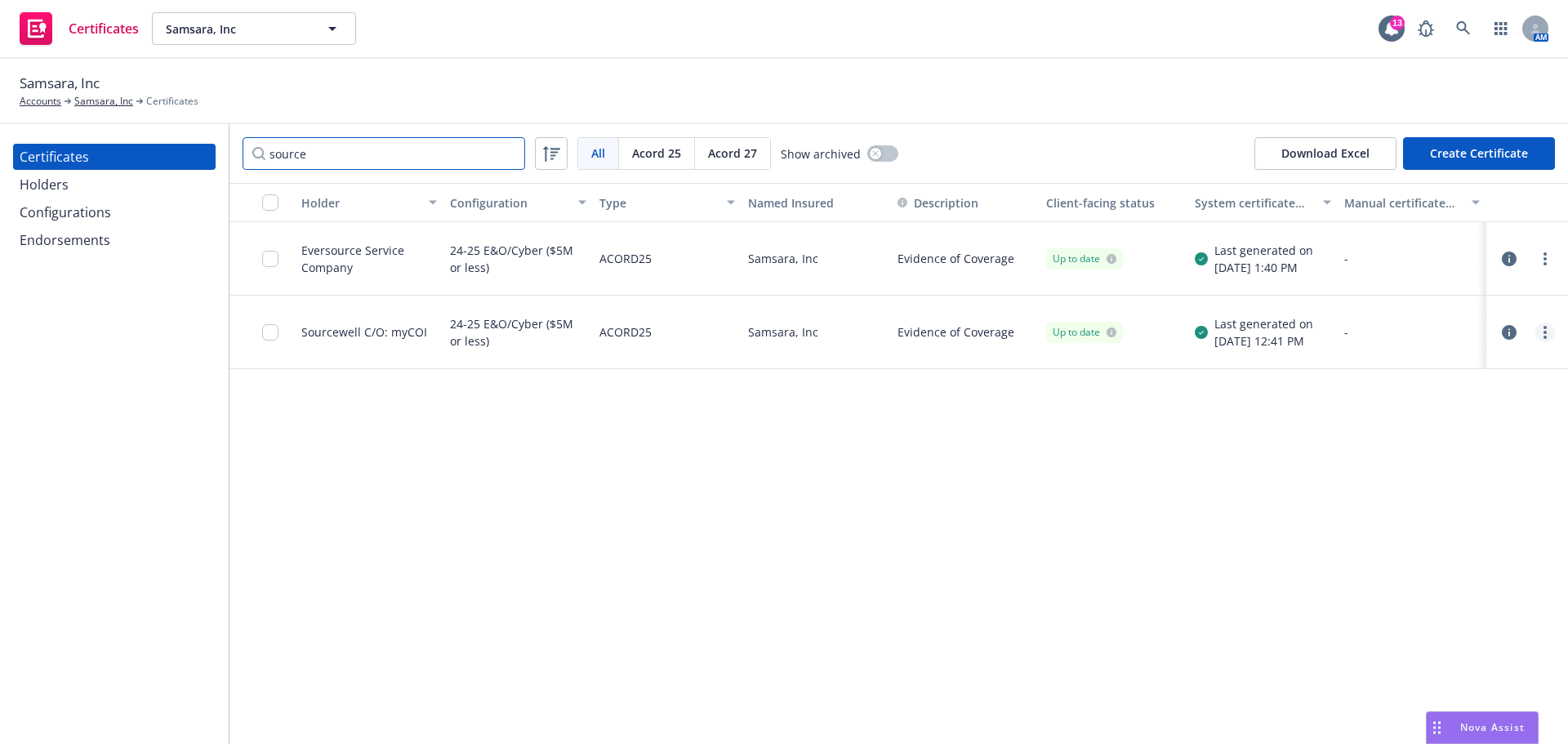
type input "source"
click at [1542, 330] on link "more" at bounding box center [1545, 333] width 20 height 20
click at [1356, 622] on link "Preview a new version" at bounding box center [1423, 627] width 261 height 33
click at [272, 333] on input "checkbox" at bounding box center [270, 332] width 16 height 16
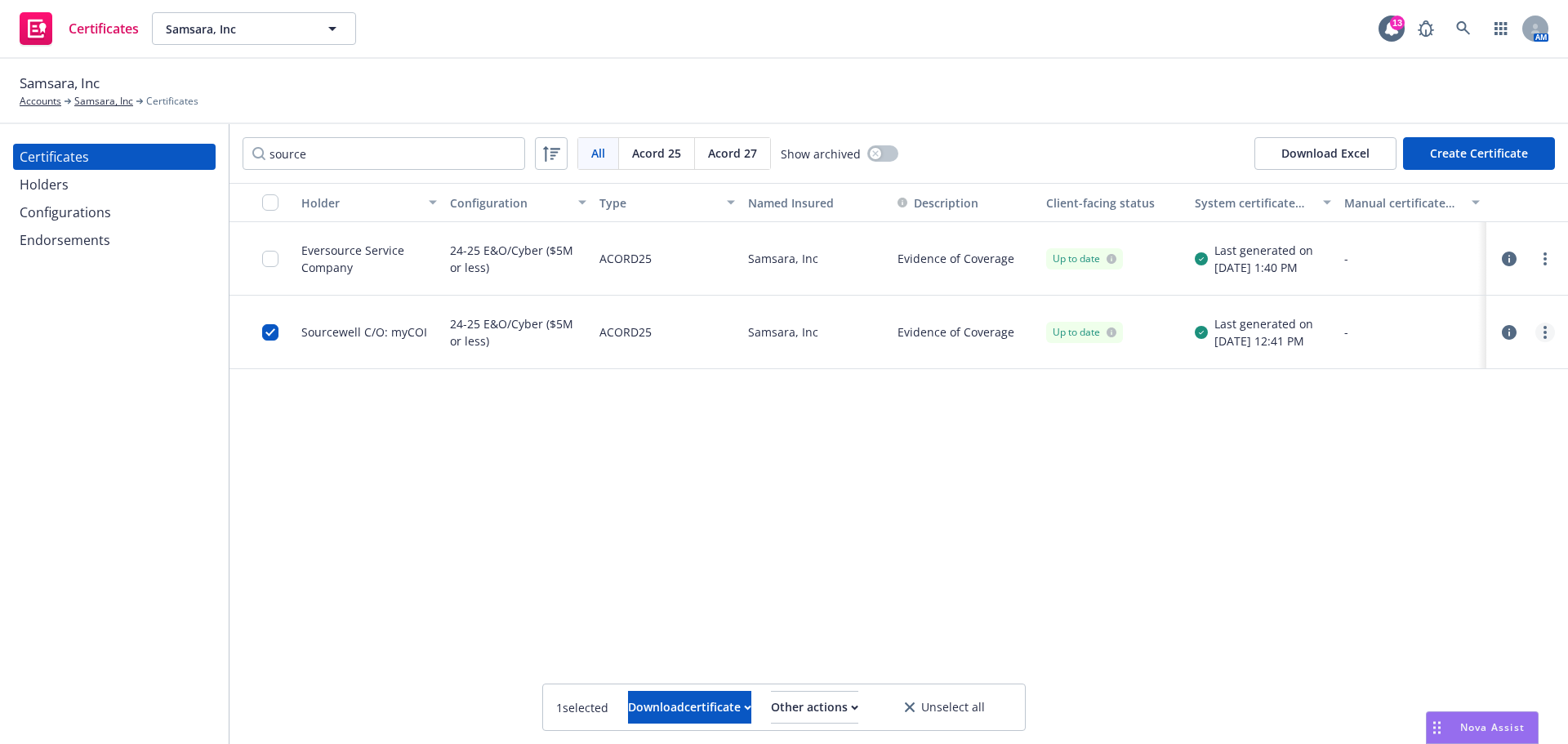
click at [1542, 333] on link "more" at bounding box center [1545, 333] width 20 height 20
click at [1357, 431] on link "Regenerate" at bounding box center [1423, 431] width 261 height 33
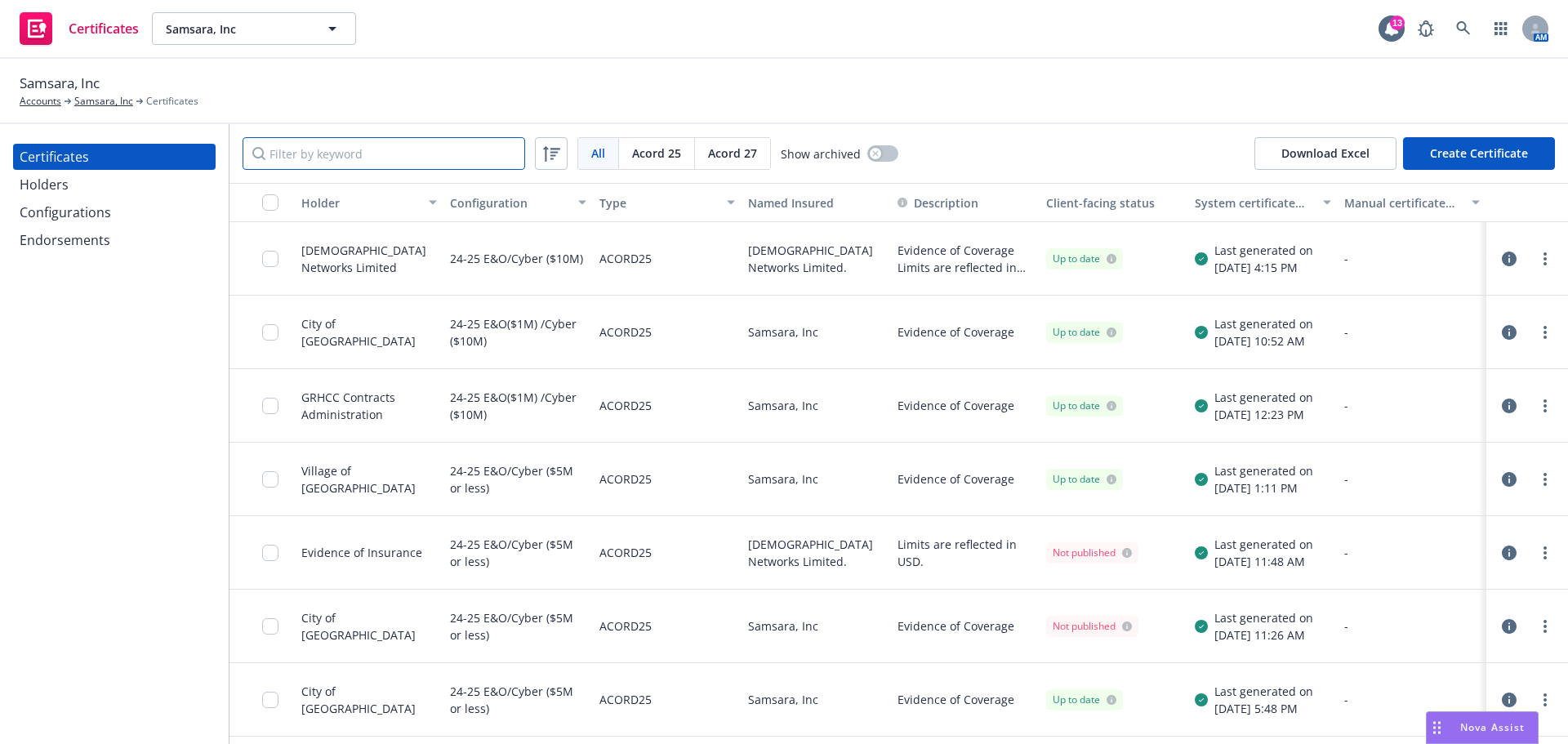
click at [356, 149] on input "Filter by keyword" at bounding box center [383, 154] width 282 height 33
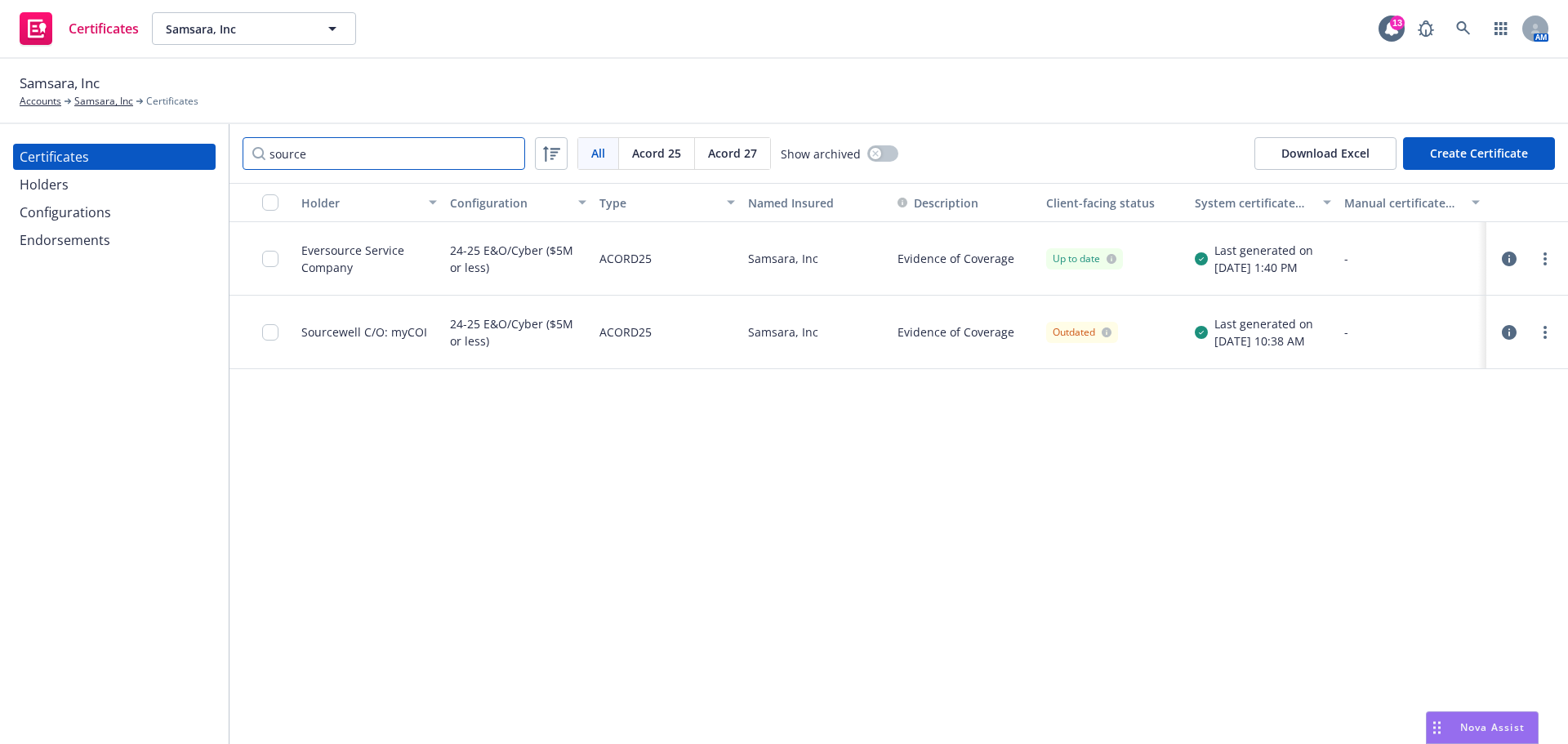
type input "source"
click at [269, 335] on input "checkbox" at bounding box center [270, 332] width 16 height 16
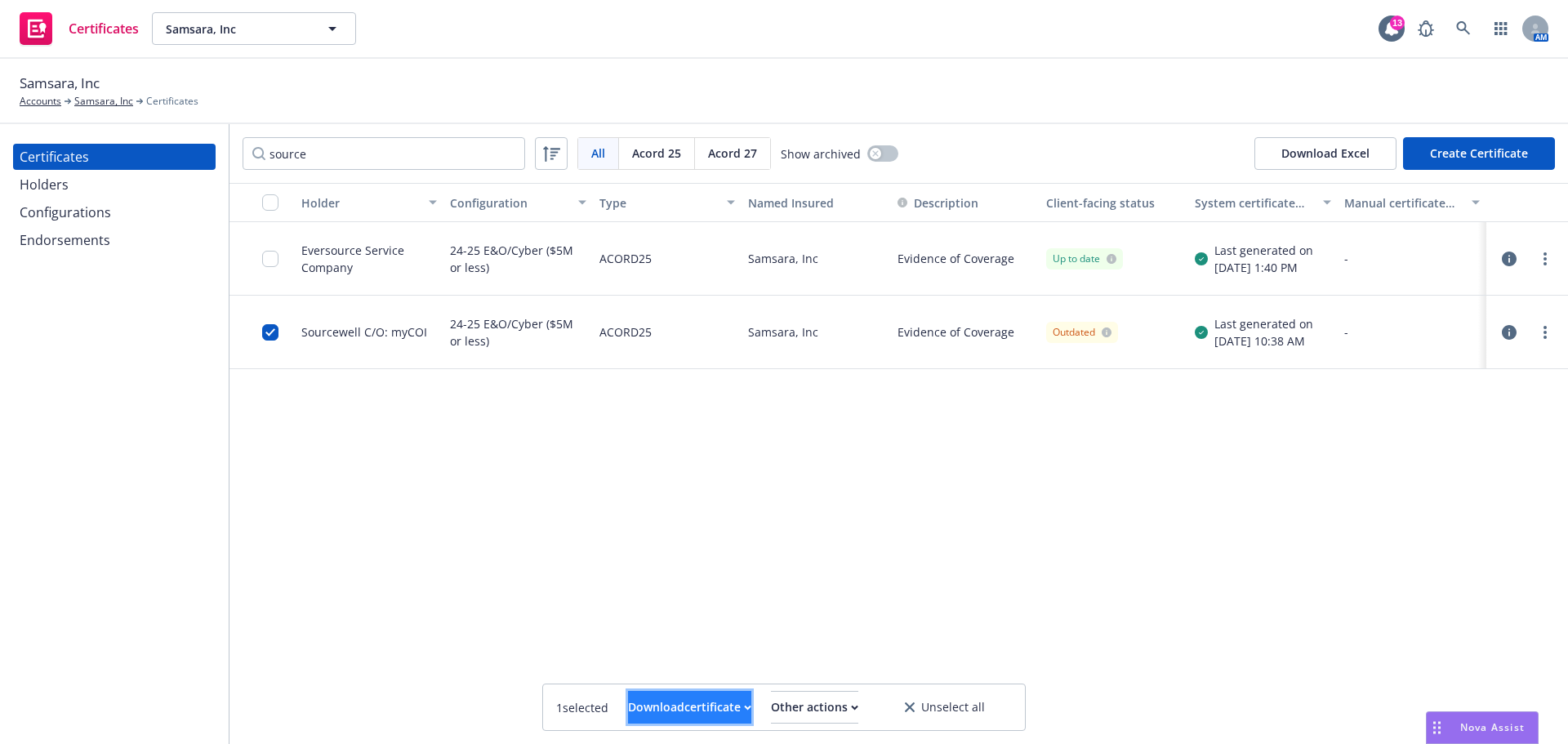
click at [658, 712] on div "Download certificate" at bounding box center [689, 707] width 123 height 31
click at [640, 672] on link "Download uneditable file" at bounding box center [605, 667] width 189 height 33
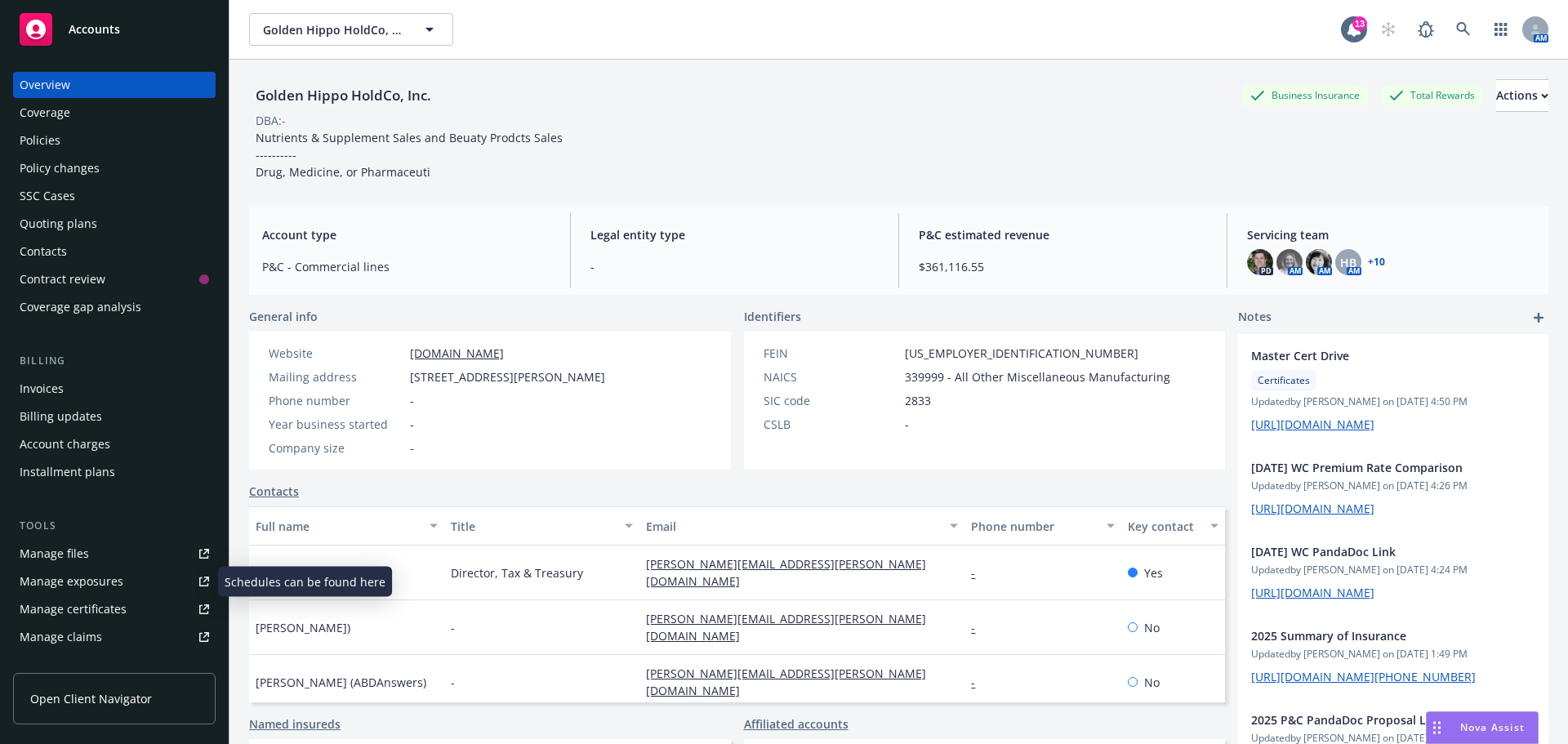
click at [79, 552] on div "Manage files" at bounding box center [54, 553] width 69 height 26
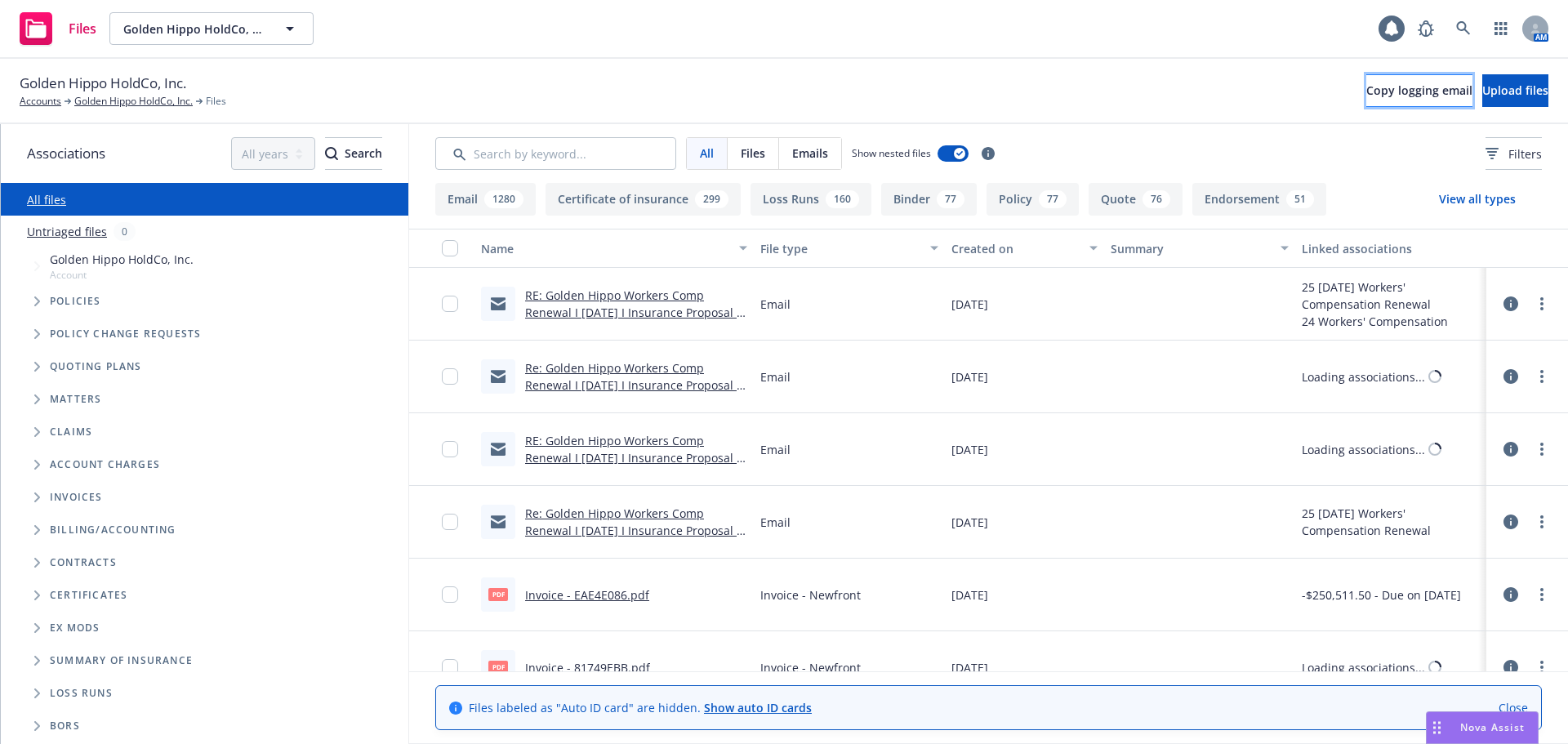
click at [1367, 97] on span "Copy logging email" at bounding box center [1420, 90] width 106 height 15
